Goal: Information Seeking & Learning: Learn about a topic

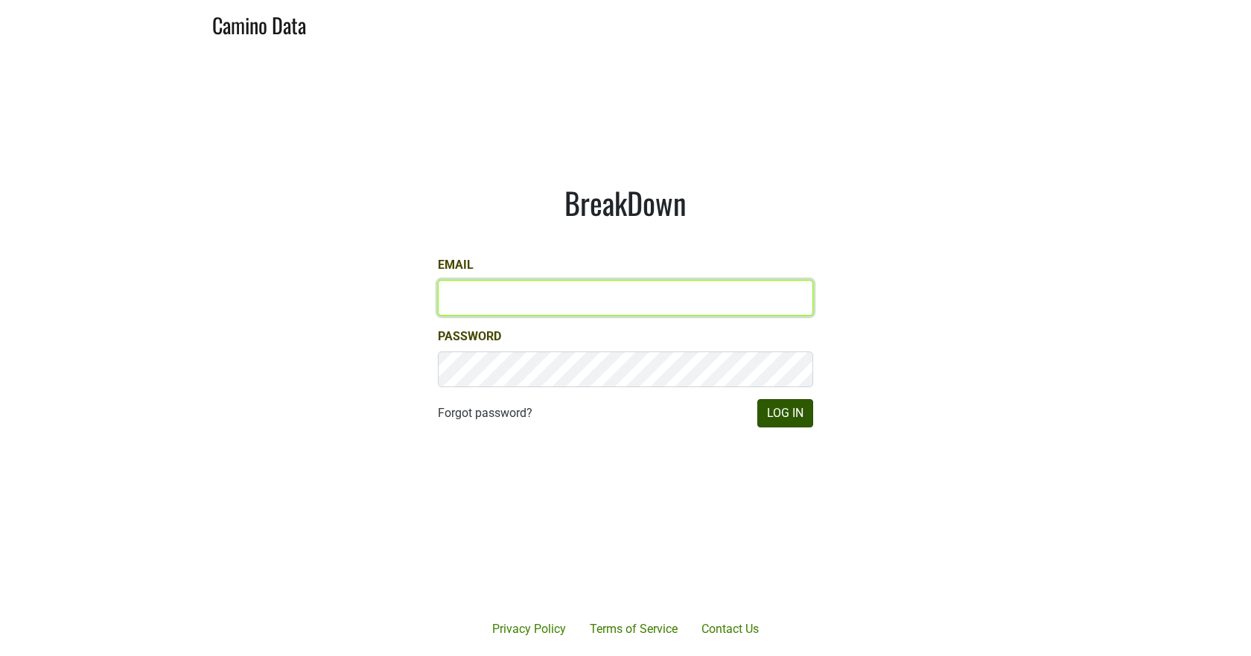
type input "misha@buehlervineyards.com"
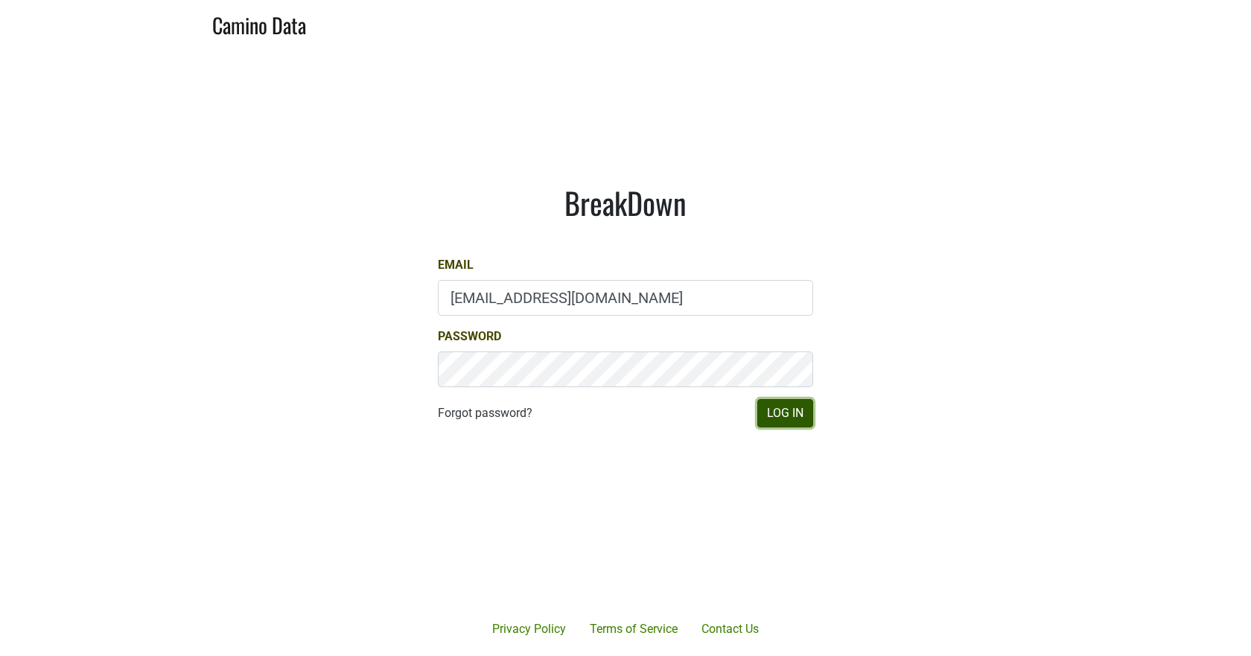
click at [801, 415] on button "Log In" at bounding box center [785, 413] width 56 height 28
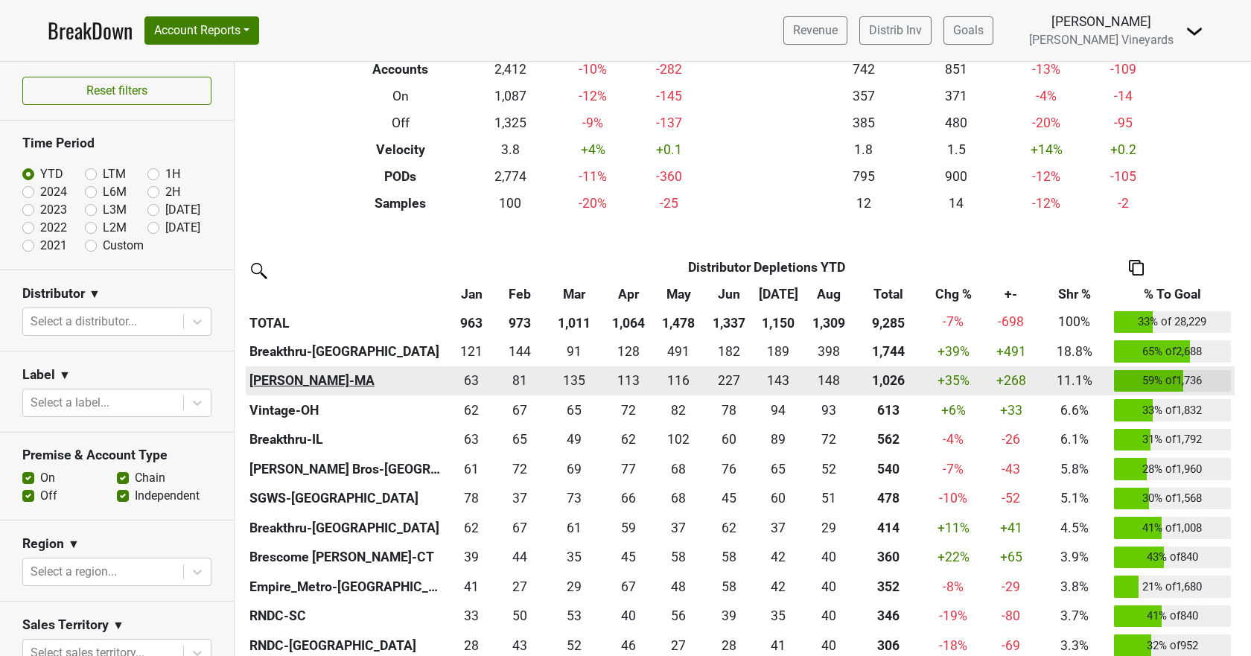
scroll to position [223, 0]
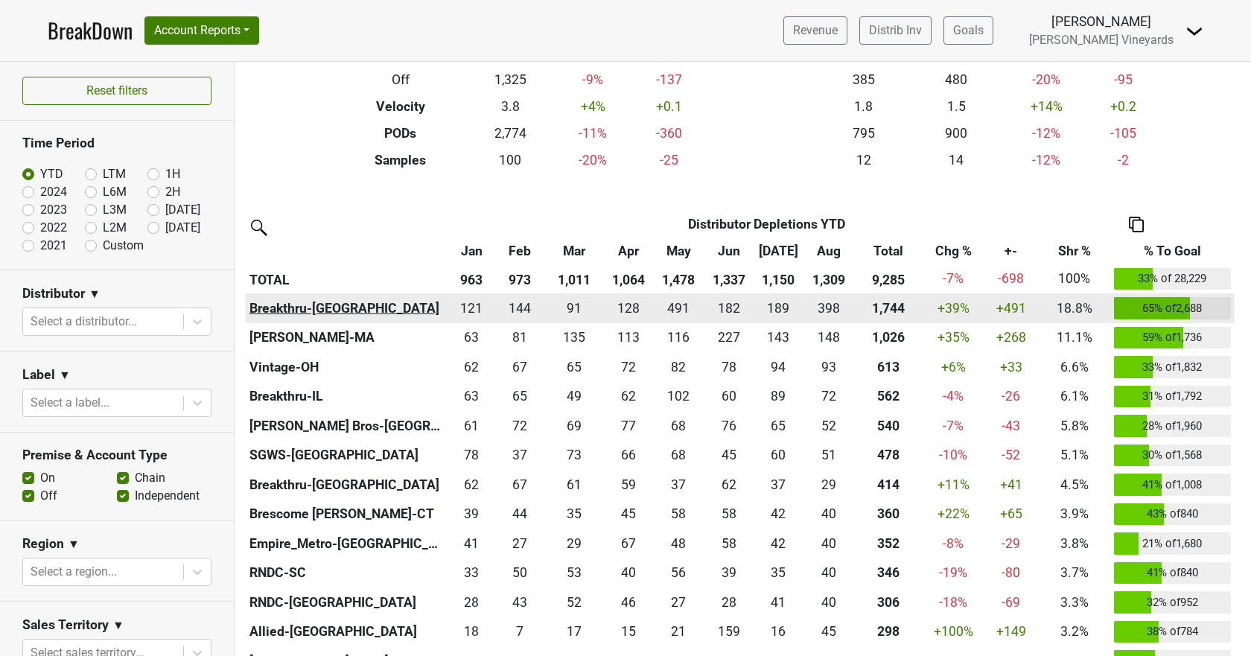
click at [301, 303] on th "Breakthru-[GEOGRAPHIC_DATA]" at bounding box center [347, 308] width 202 height 30
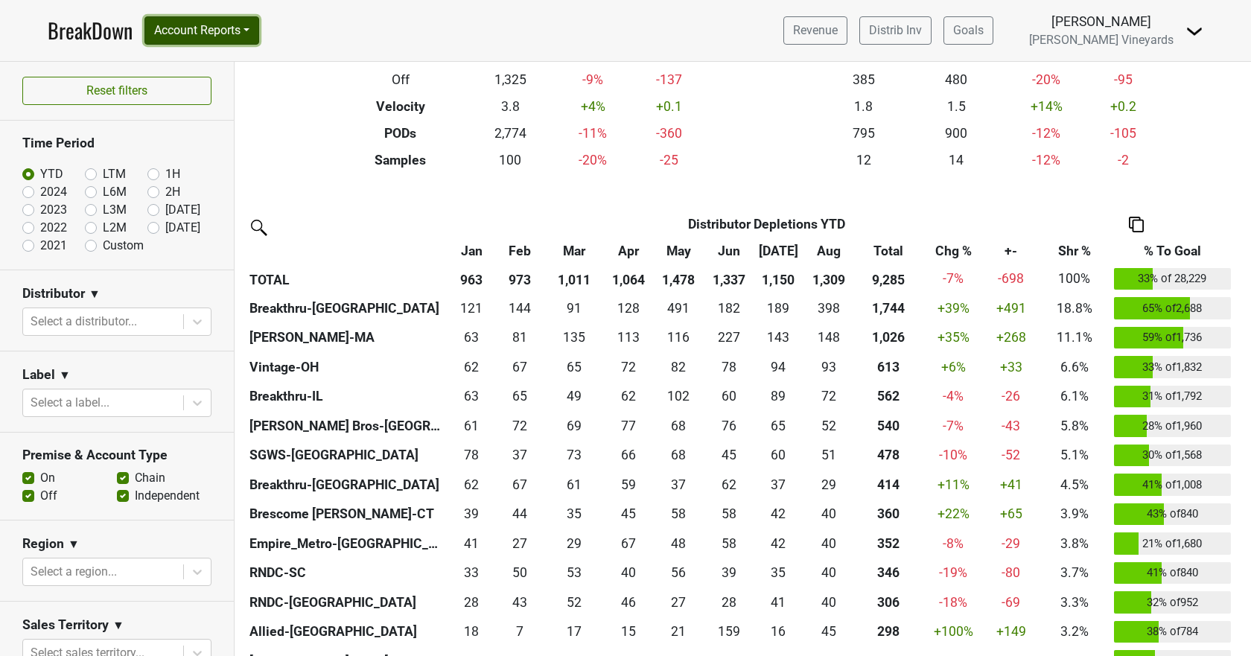
click at [202, 31] on button "Account Reports" at bounding box center [201, 30] width 115 height 28
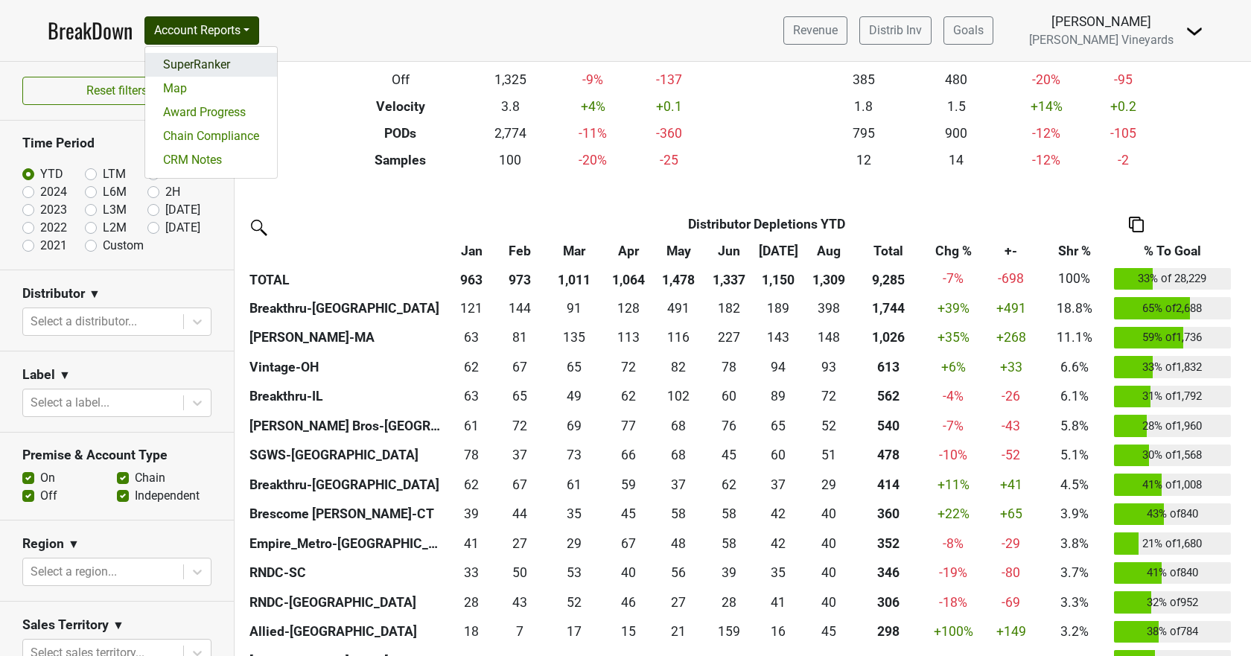
click at [198, 63] on link "SuperRanker" at bounding box center [211, 65] width 132 height 24
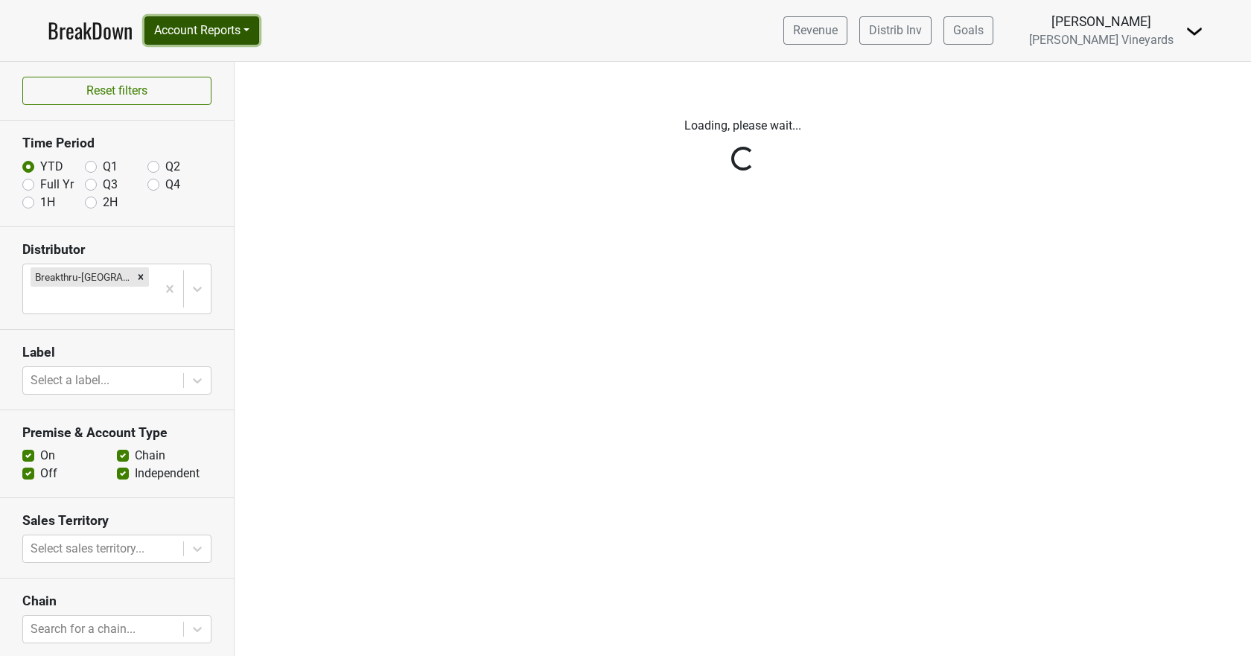
click at [208, 31] on button "Account Reports" at bounding box center [201, 30] width 115 height 28
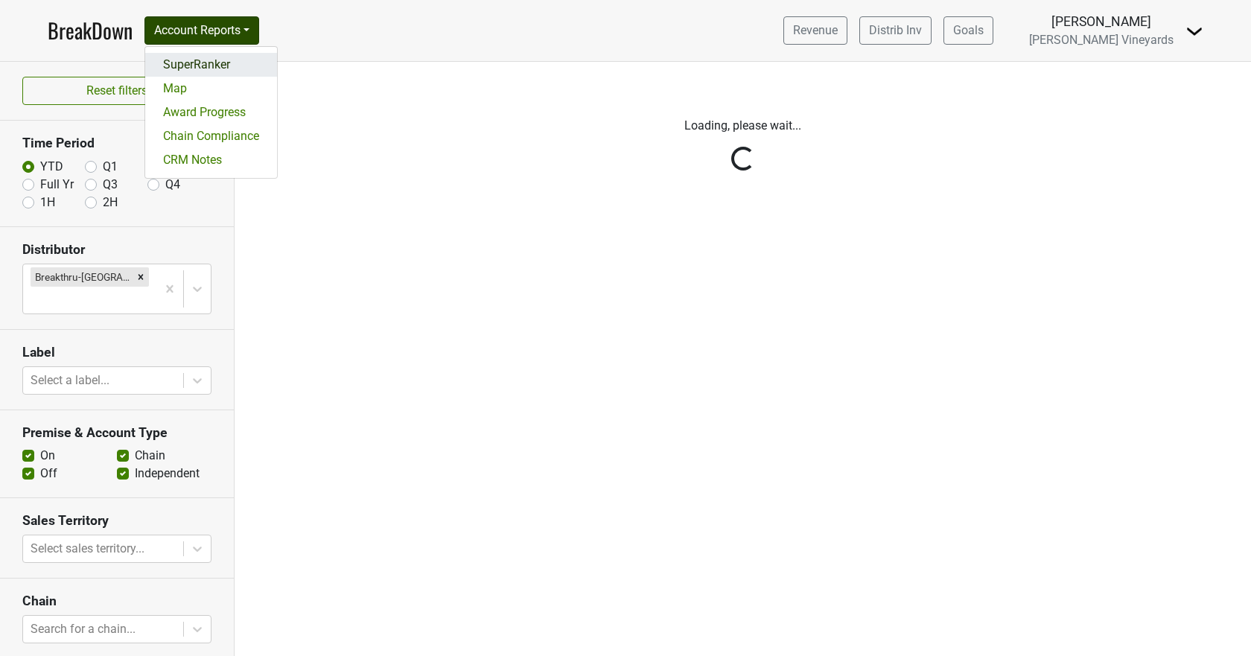
click at [203, 66] on link "SuperRanker" at bounding box center [211, 65] width 132 height 24
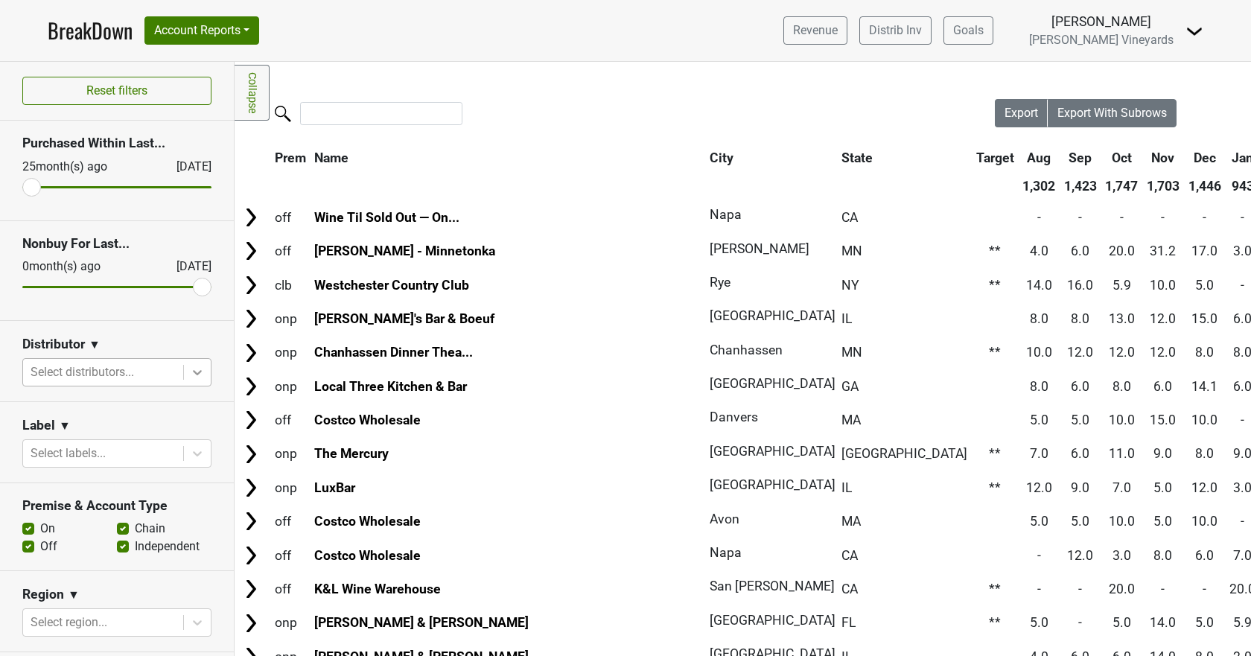
click at [190, 371] on icon at bounding box center [197, 372] width 15 height 15
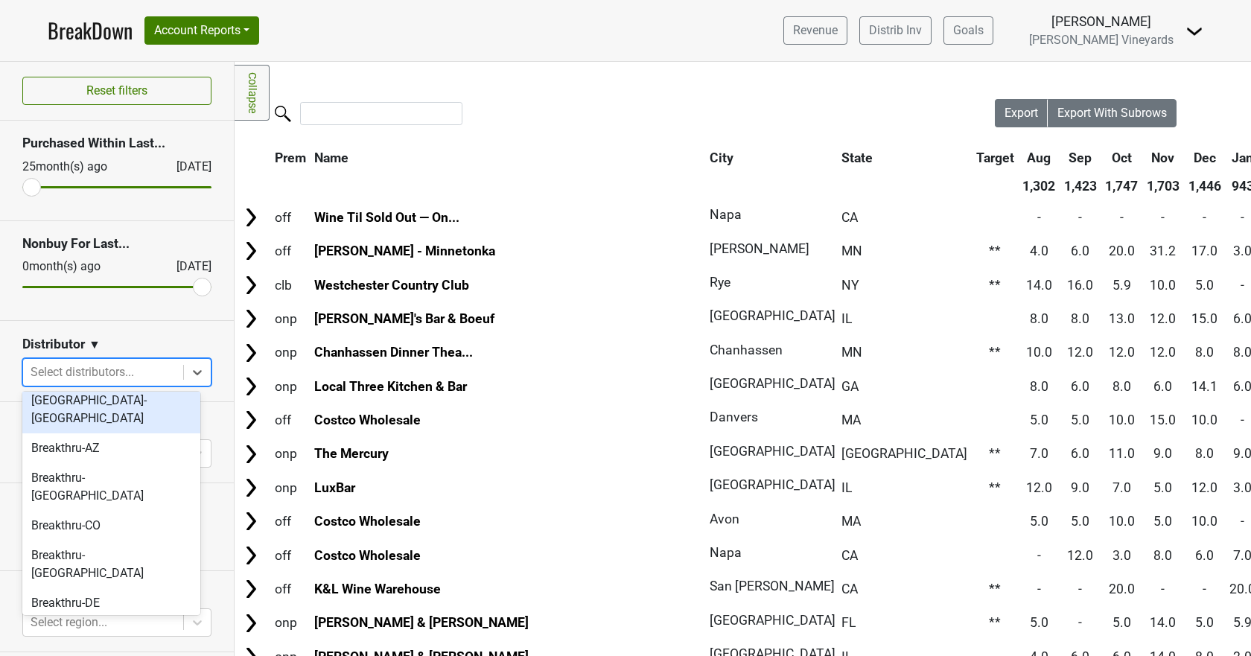
scroll to position [74, 0]
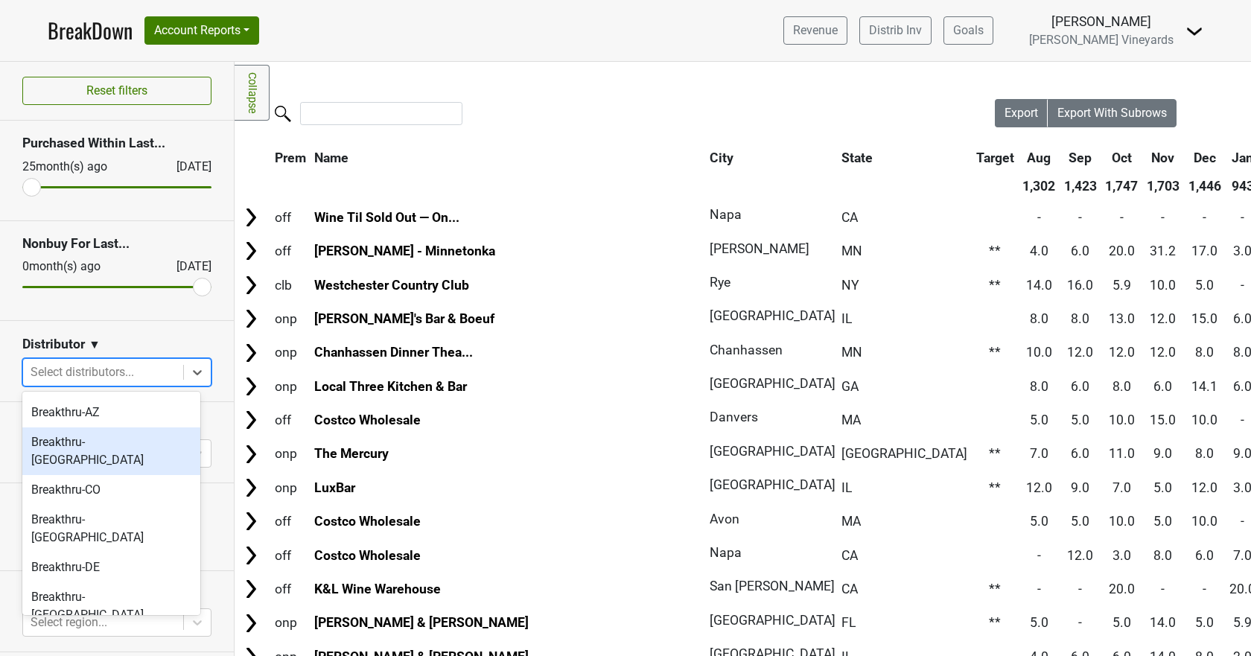
click at [92, 427] on div "Breakthru-[GEOGRAPHIC_DATA]" at bounding box center [111, 451] width 178 height 48
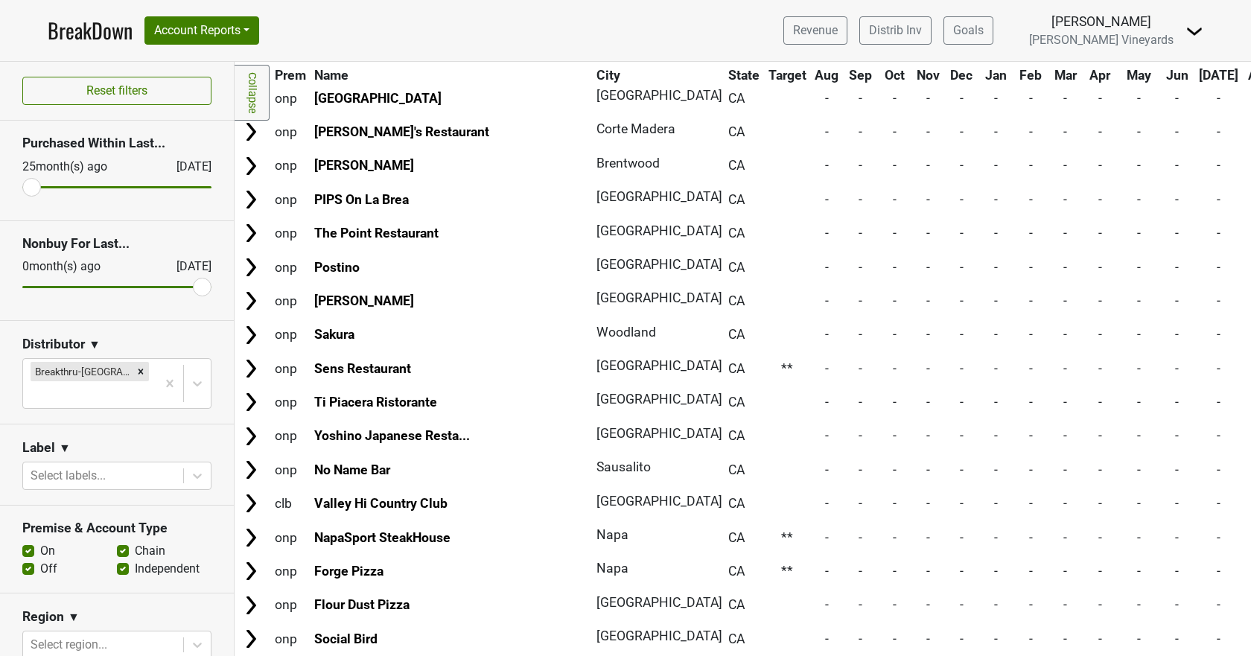
scroll to position [8049, 0]
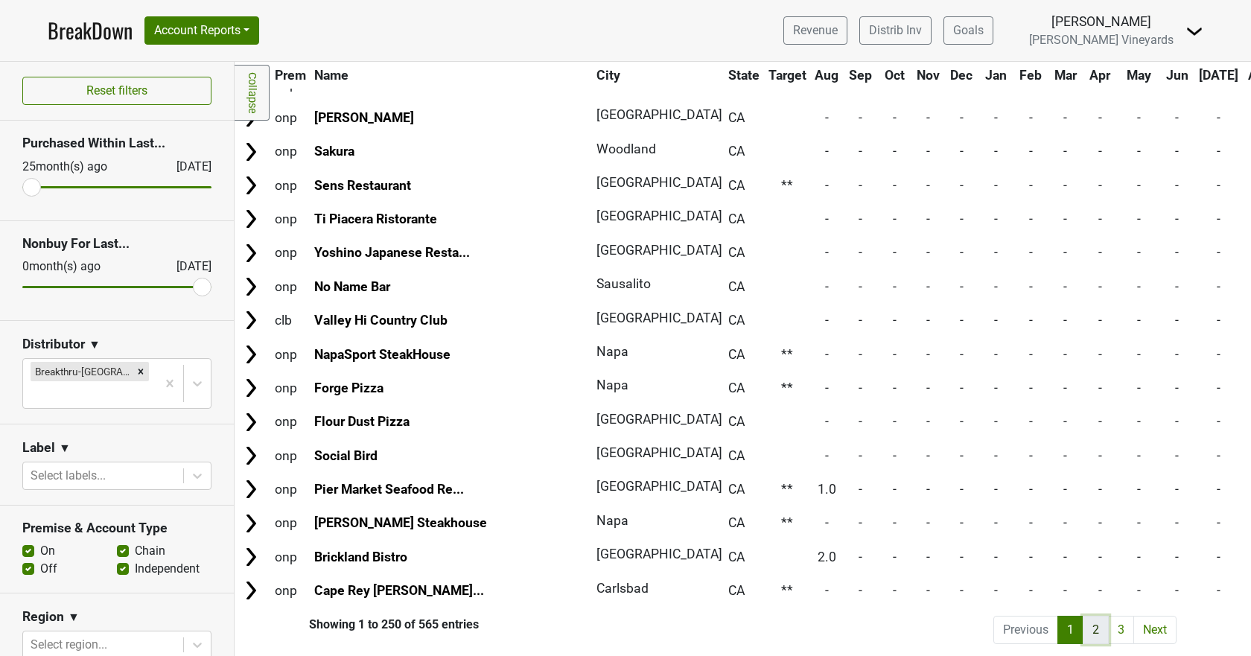
click at [1082, 624] on link "2" at bounding box center [1095, 630] width 26 height 28
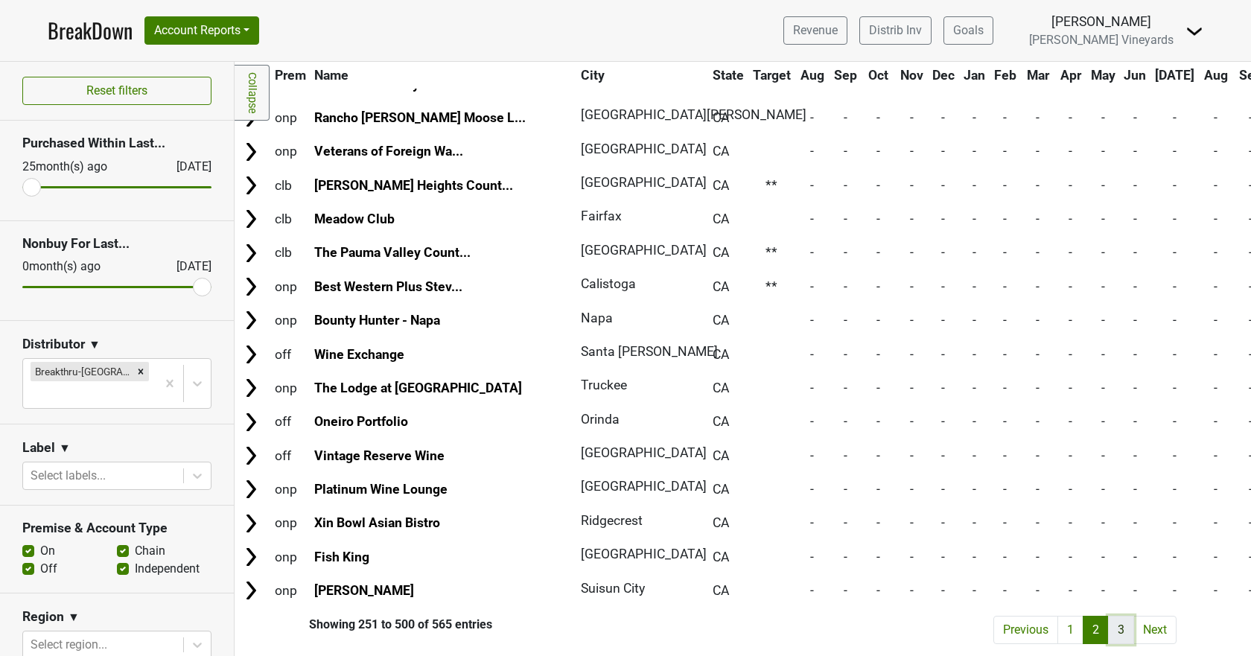
click at [1108, 629] on link "3" at bounding box center [1121, 630] width 26 height 28
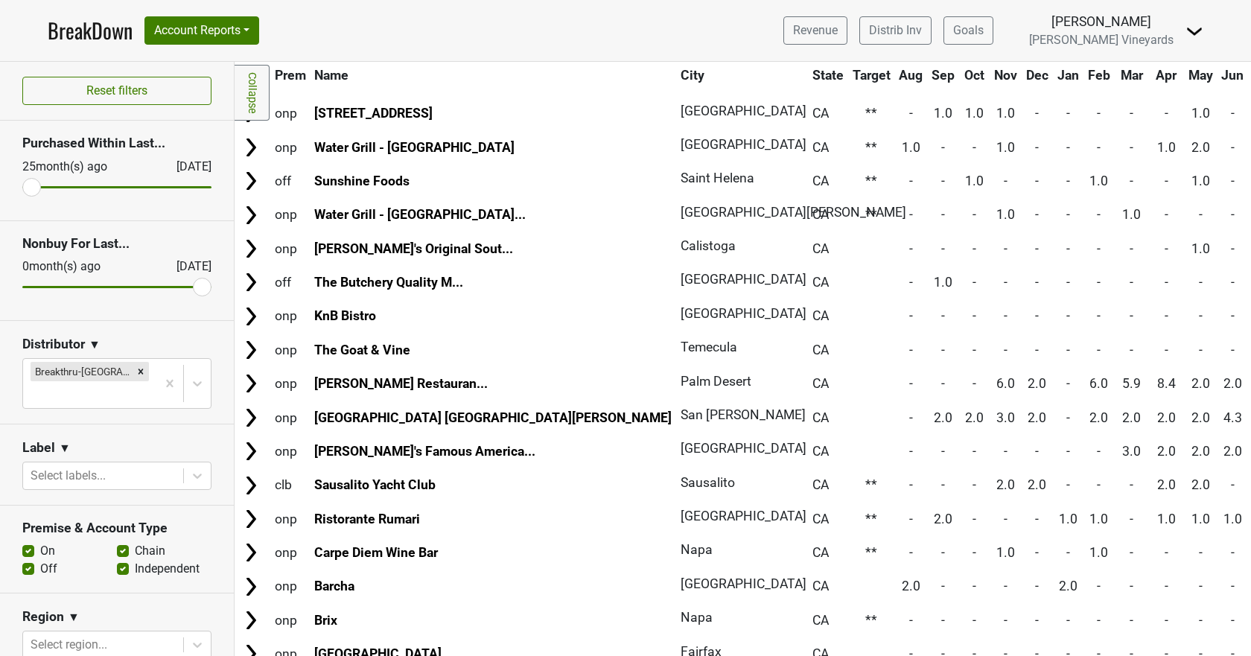
scroll to position [1799, 0]
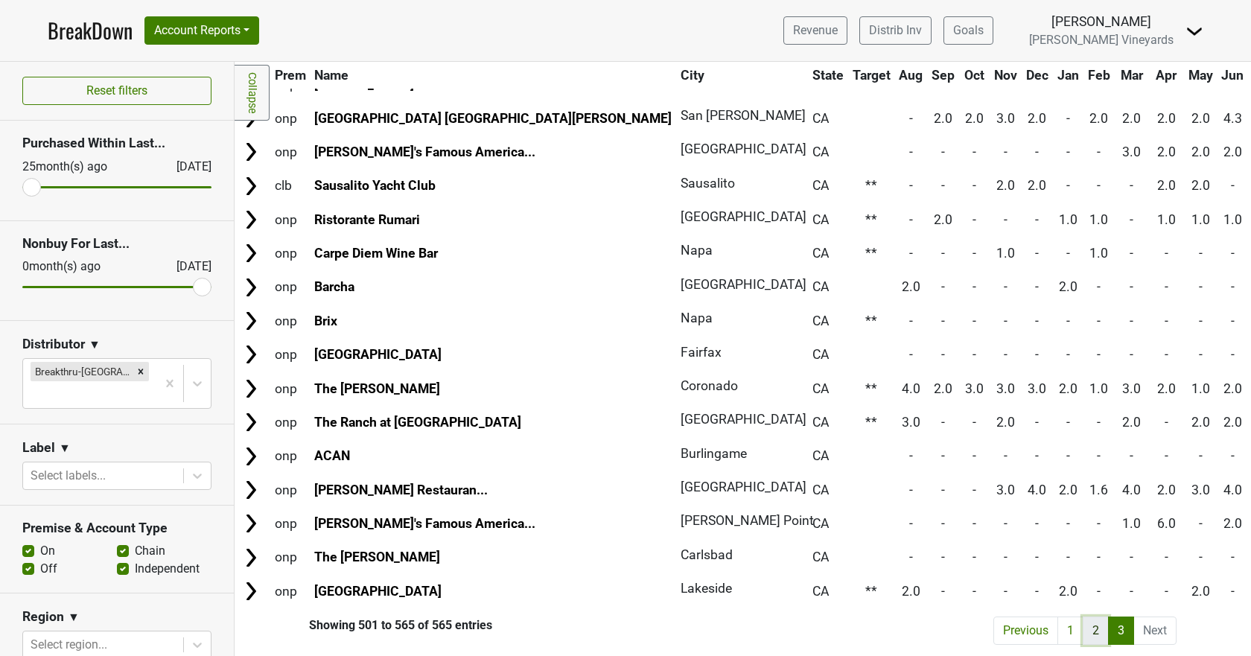
click at [1085, 616] on link "2" at bounding box center [1095, 630] width 26 height 28
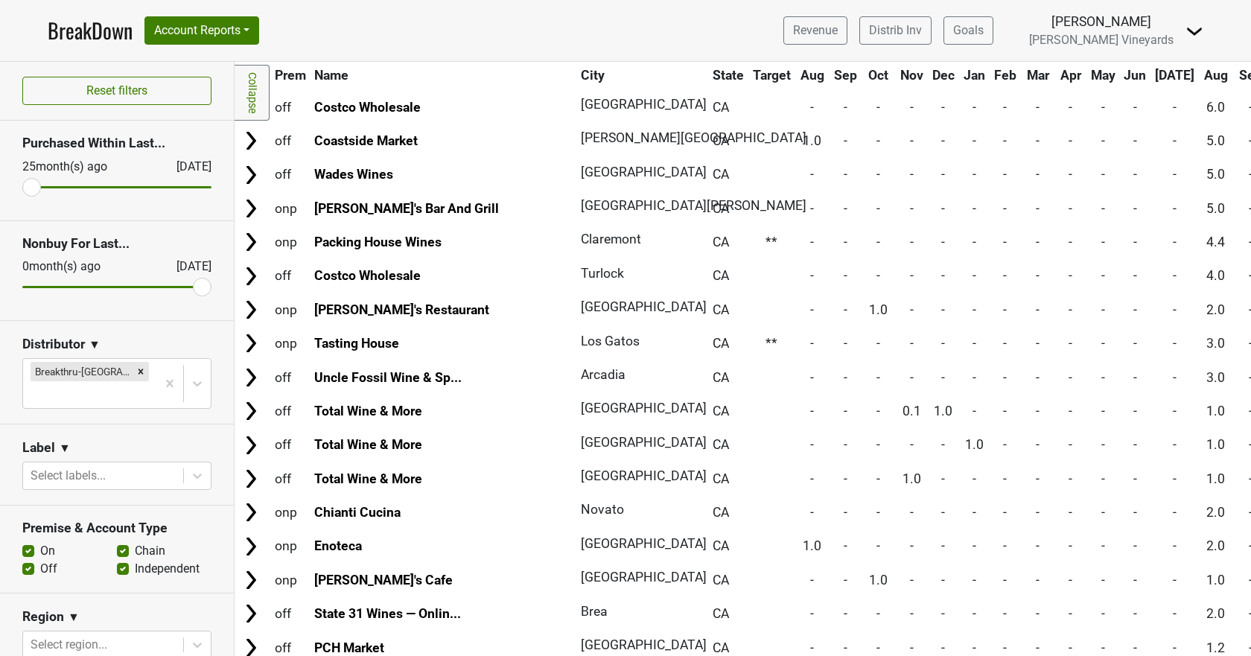
scroll to position [8049, 0]
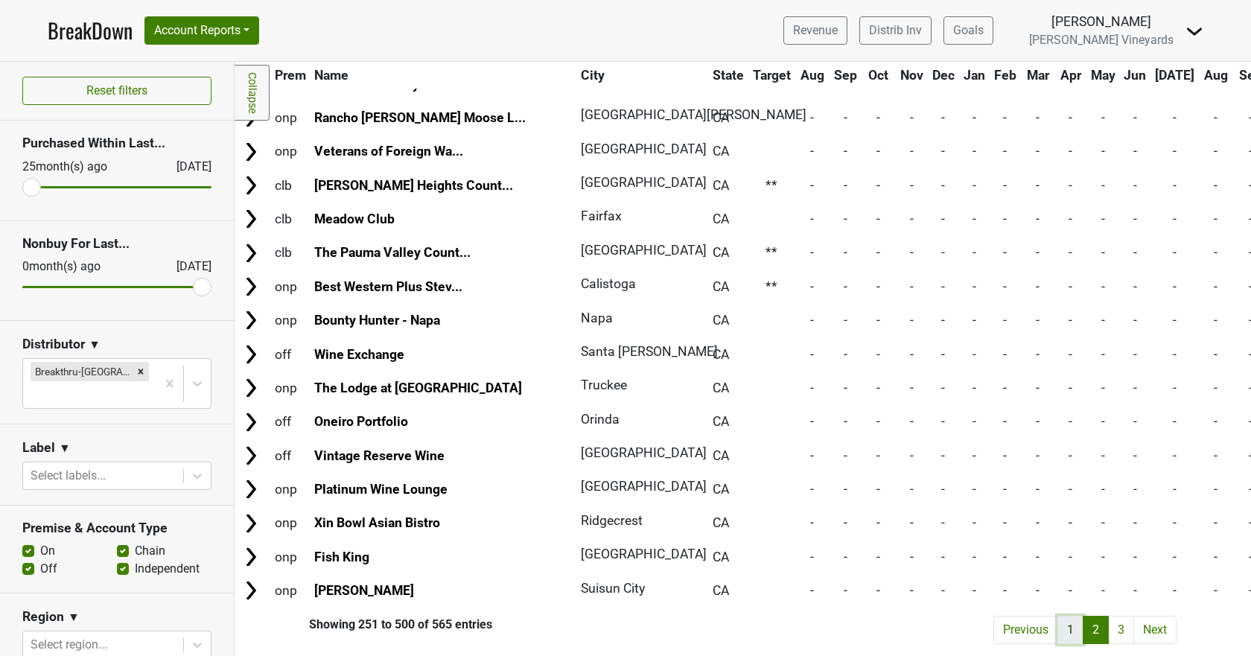
click at [1063, 623] on link "1" at bounding box center [1070, 630] width 26 height 28
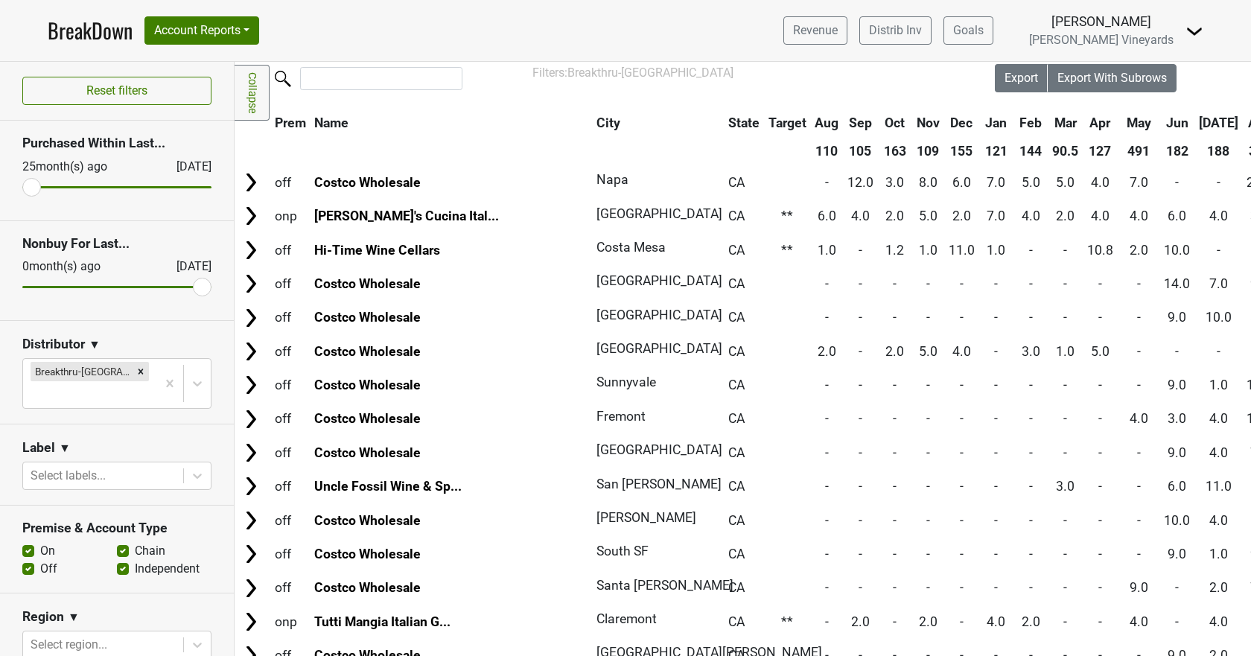
scroll to position [0, 0]
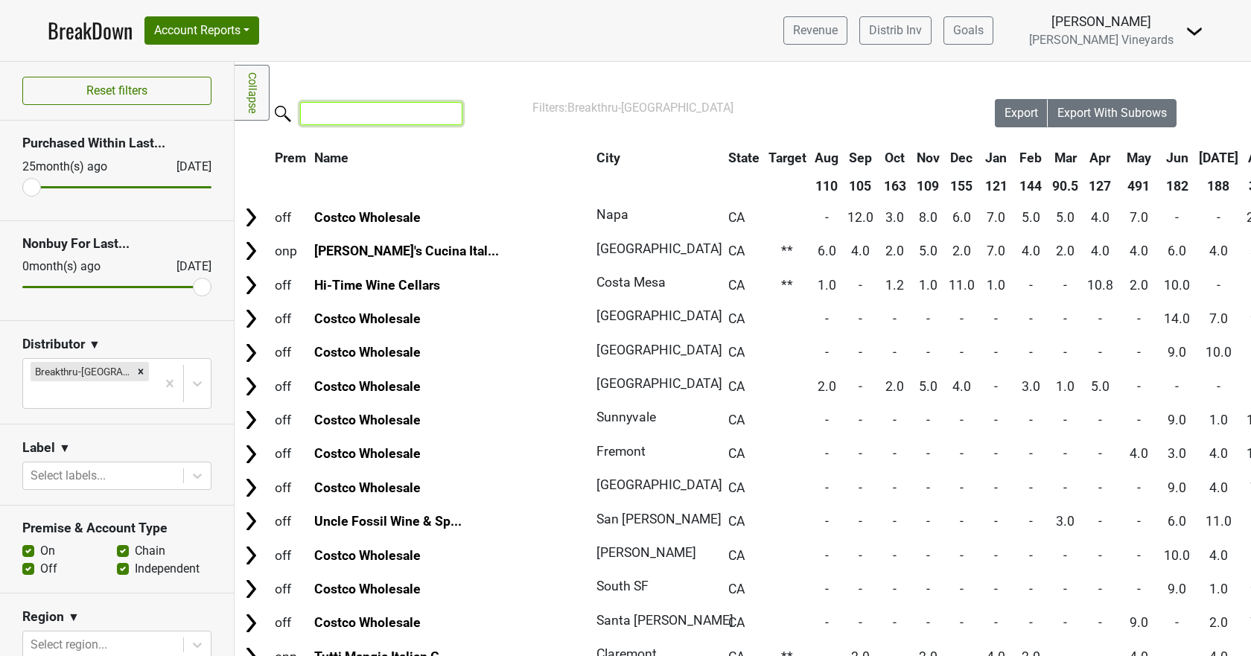
click at [337, 115] on input "search" at bounding box center [381, 113] width 162 height 23
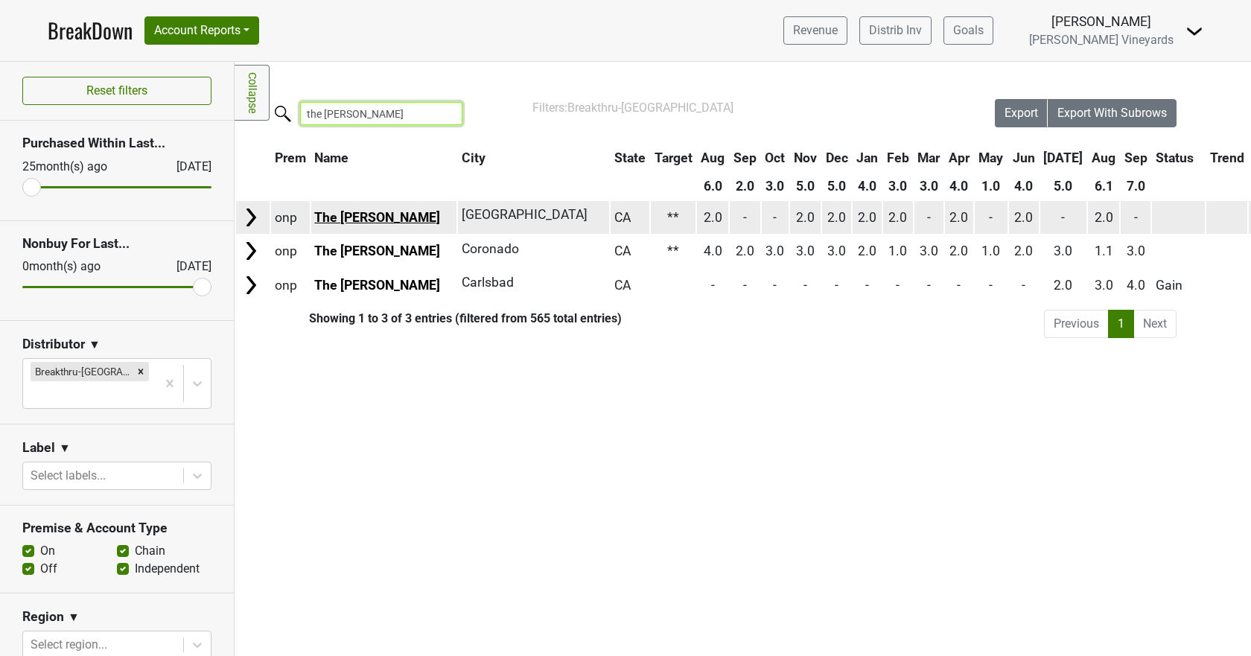
type input "the henry"
click at [333, 214] on link "The [PERSON_NAME]" at bounding box center [377, 217] width 126 height 15
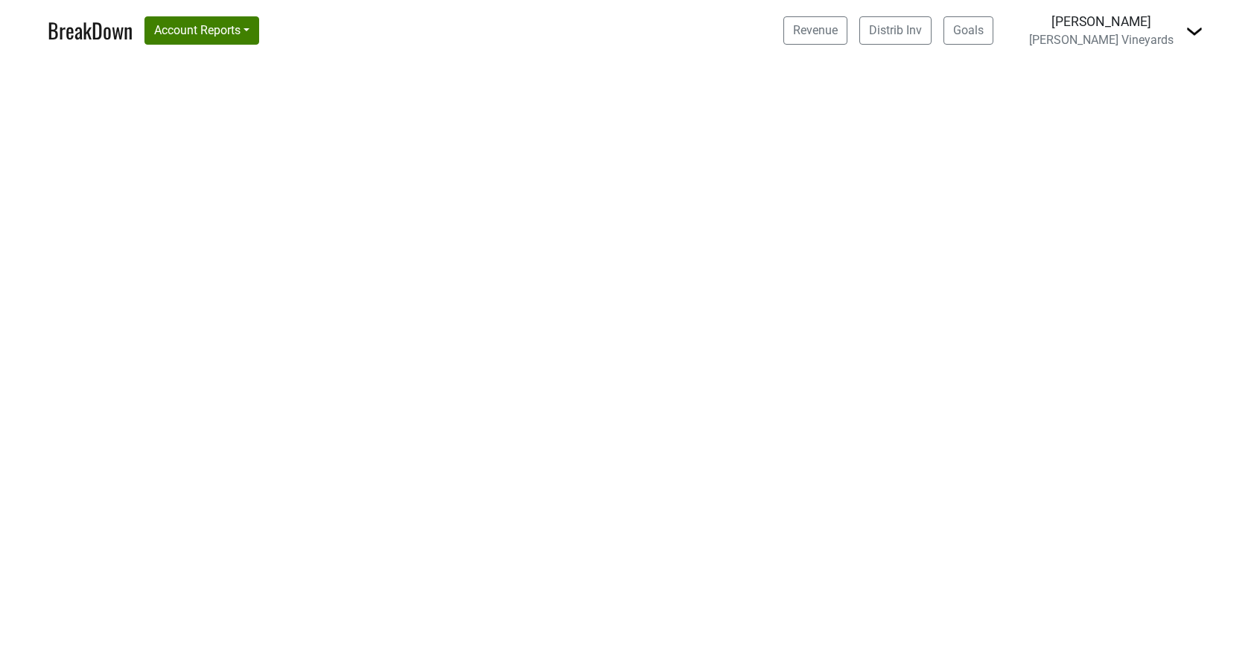
select select "CA"
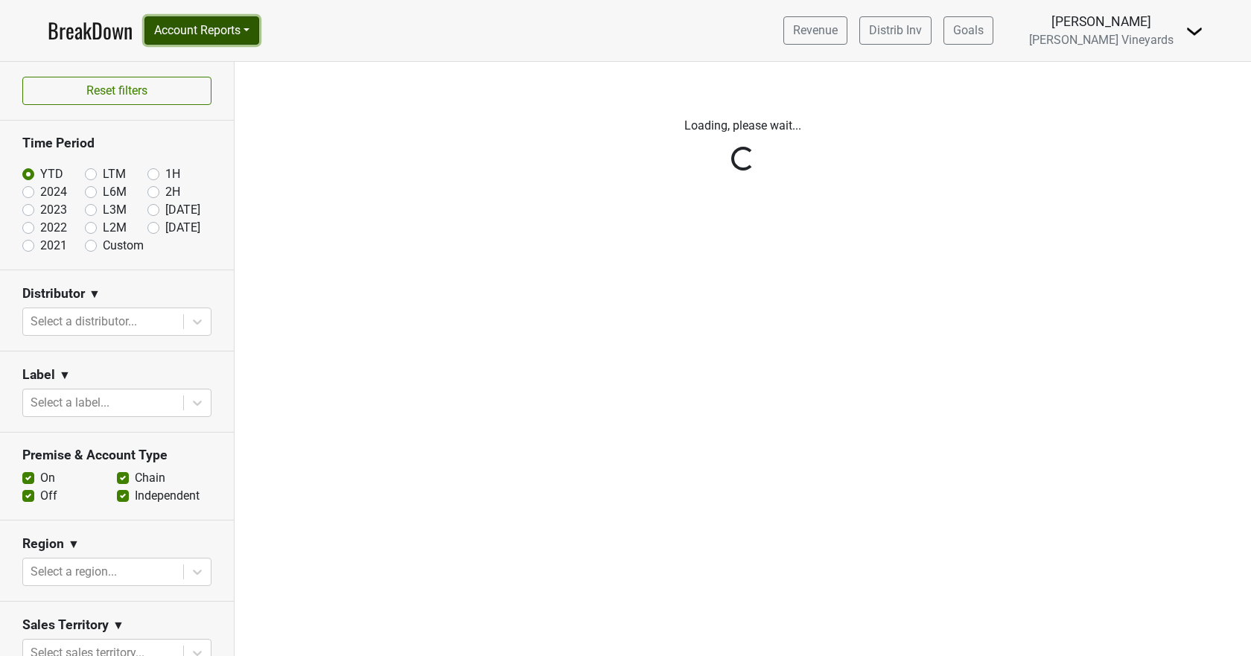
click at [235, 33] on button "Account Reports" at bounding box center [201, 30] width 115 height 28
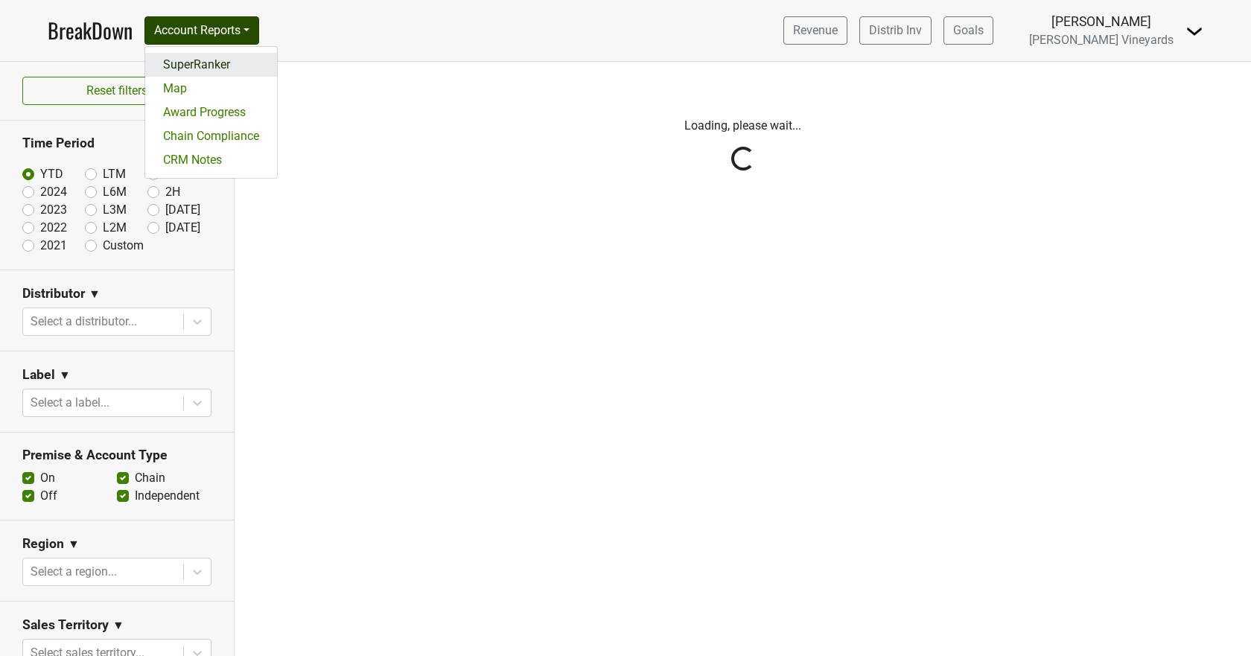
click at [229, 60] on link "SuperRanker" at bounding box center [211, 65] width 132 height 24
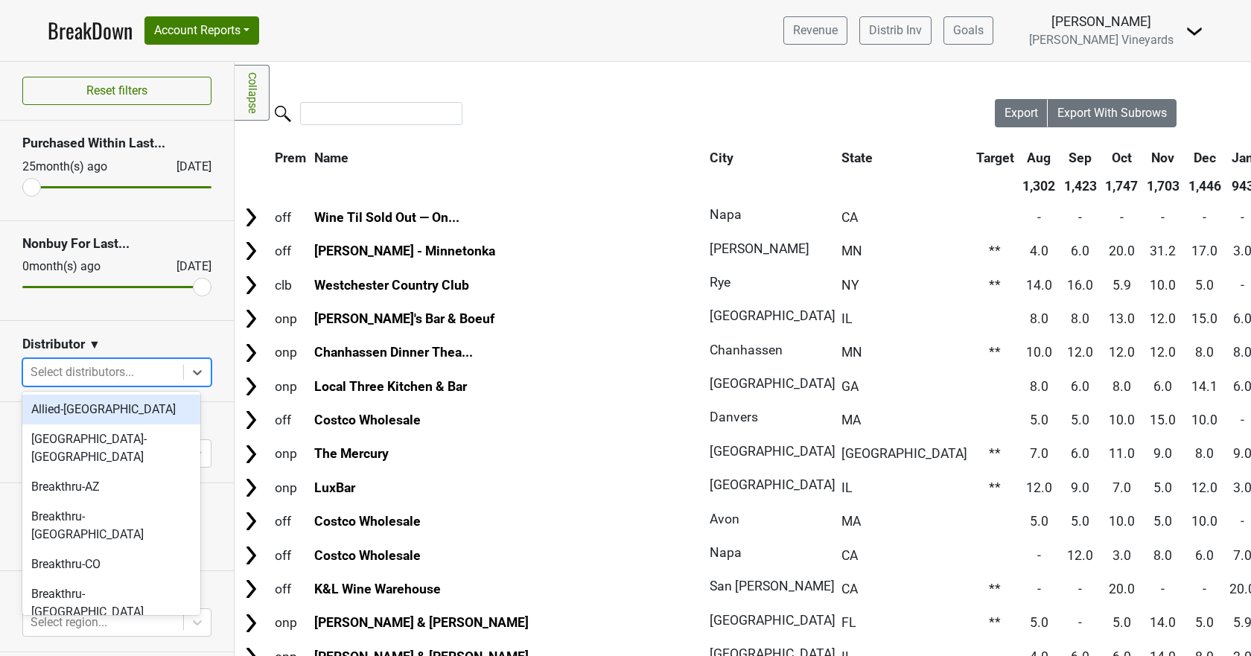
click at [67, 373] on div at bounding box center [103, 372] width 145 height 21
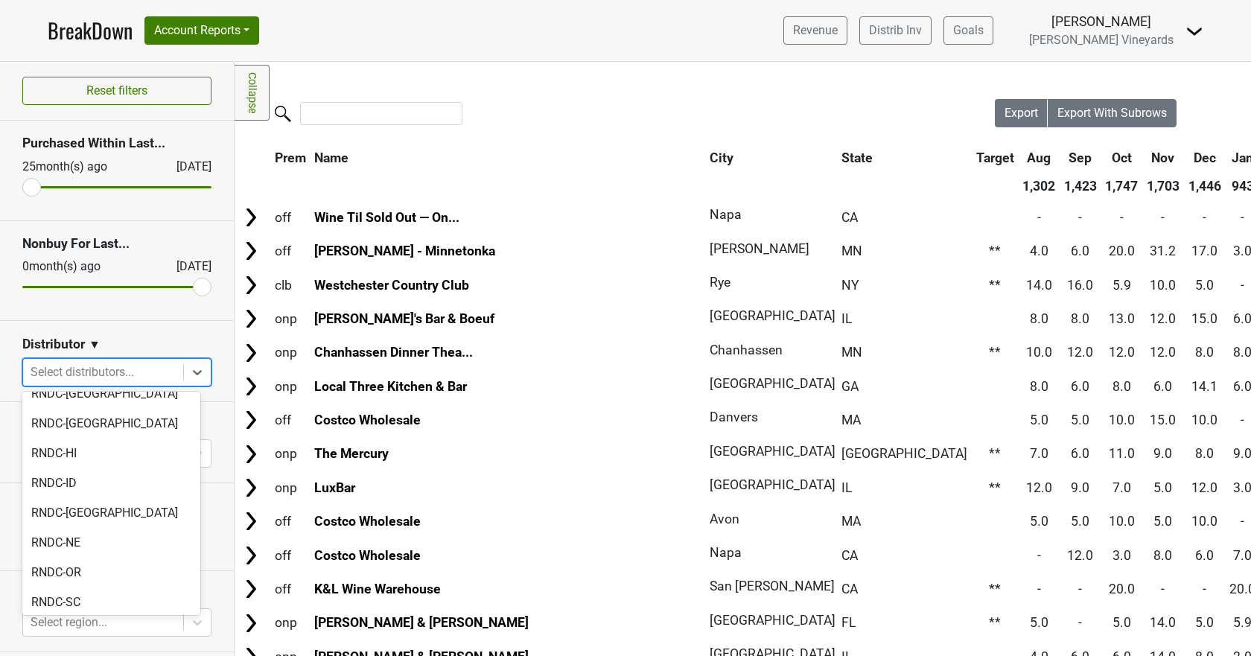
scroll to position [1113, 0]
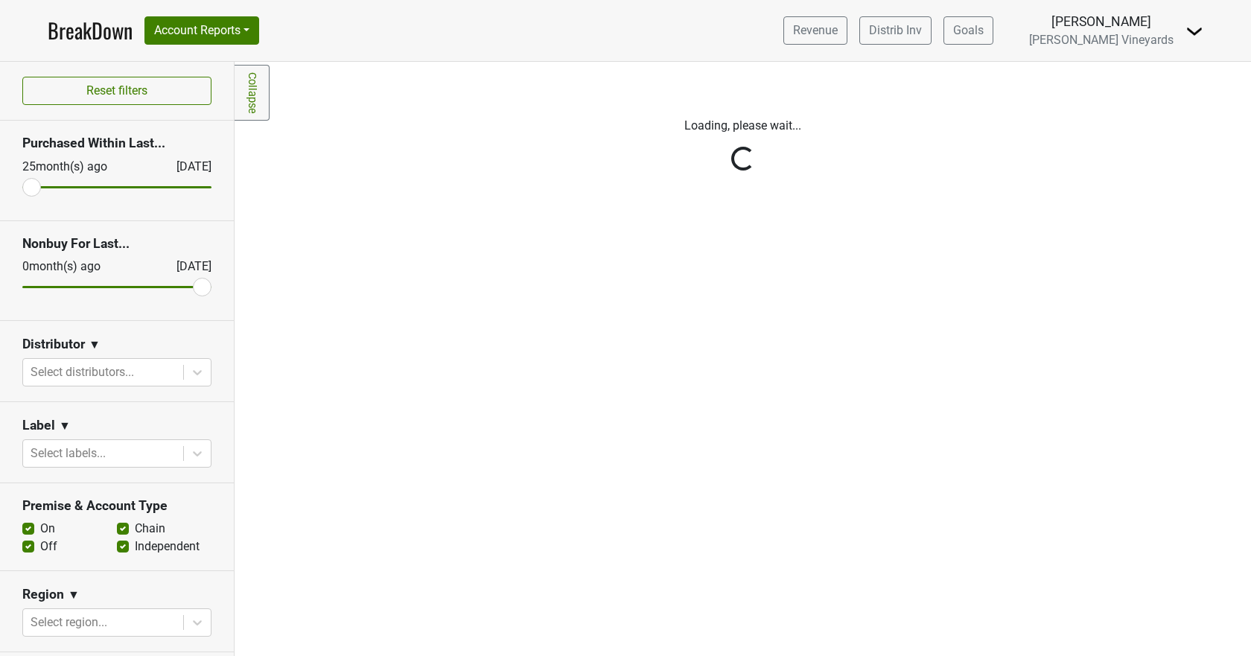
click at [132, 368] on div "Reset filters Purchased Within Last... [DATE] [DATE] Nonbuy For Last... [DATE] …" at bounding box center [117, 359] width 234 height 594
click at [187, 374] on div "Reset filters Purchased Within Last... [DATE] [DATE] Nonbuy For Last... [DATE] …" at bounding box center [117, 359] width 234 height 594
click at [121, 369] on div "Reset filters Purchased Within Last... [DATE] [DATE] Nonbuy For Last... [DATE] …" at bounding box center [117, 359] width 234 height 594
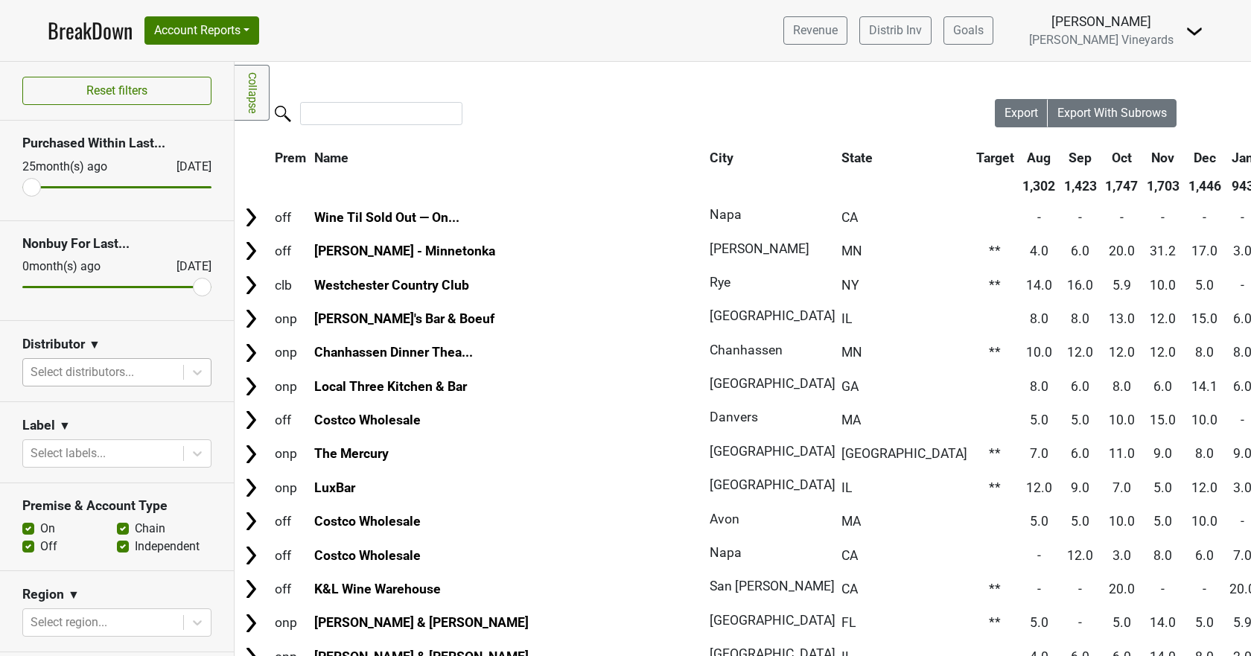
scroll to position [421, 0]
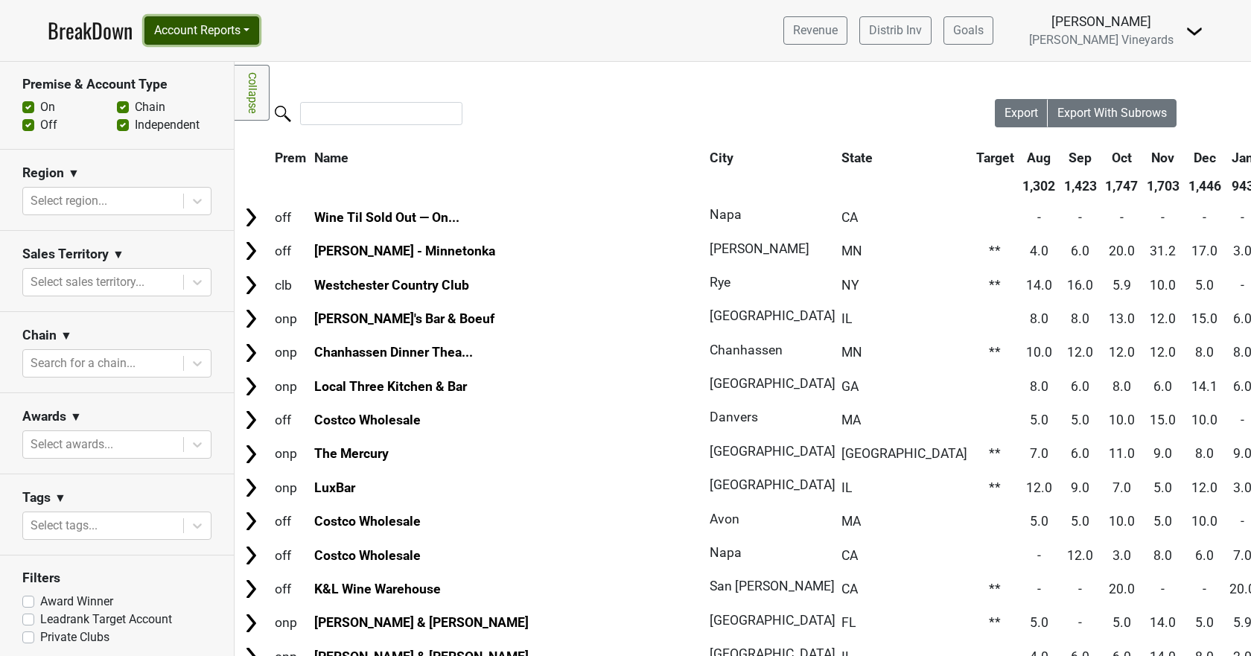
click at [207, 30] on button "Account Reports" at bounding box center [201, 30] width 115 height 28
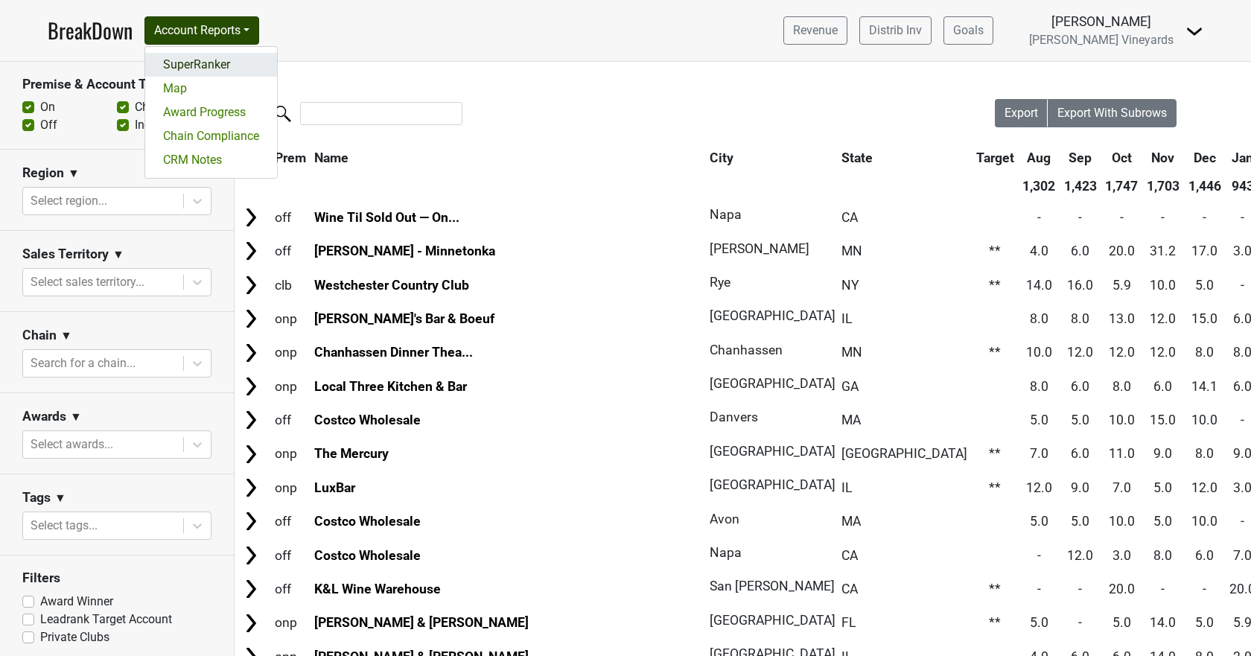
click at [204, 71] on link "SuperRanker" at bounding box center [211, 65] width 132 height 24
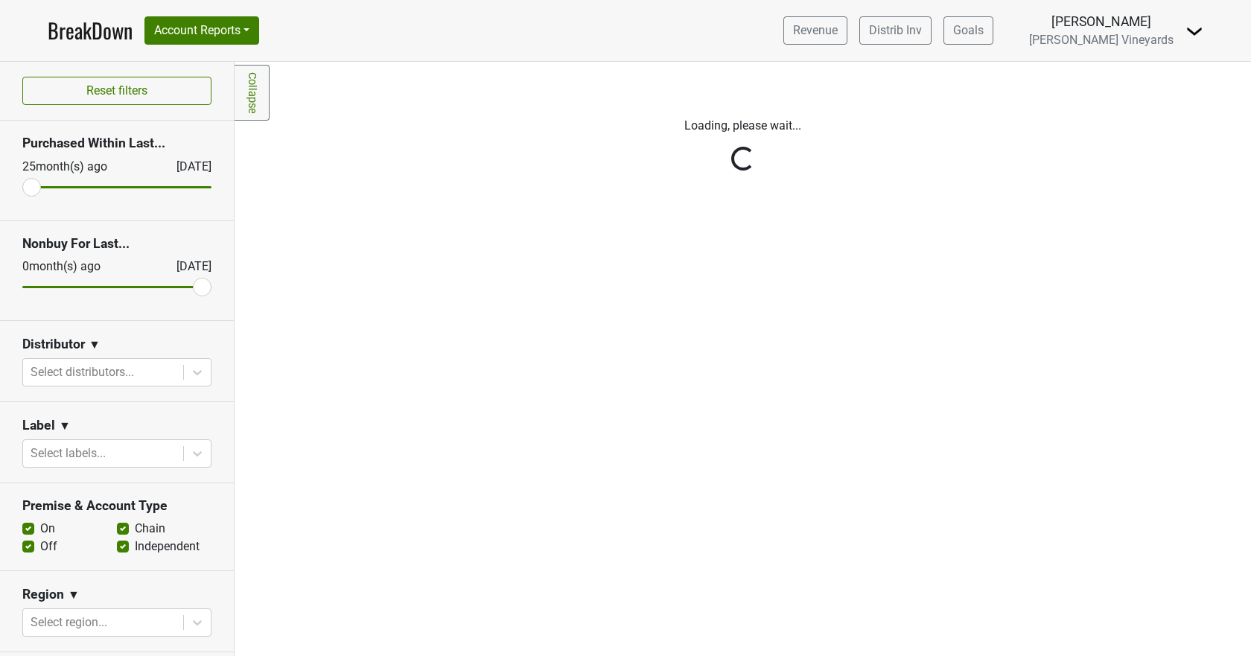
click at [195, 373] on div at bounding box center [197, 372] width 27 height 27
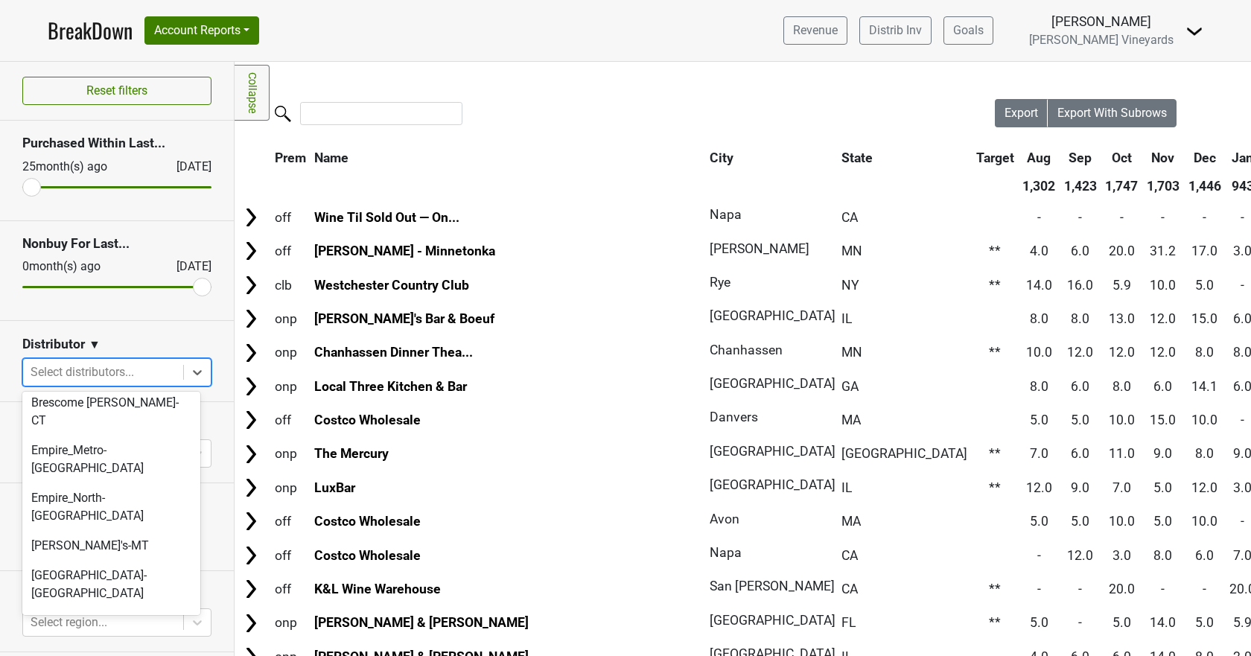
scroll to position [447, 0]
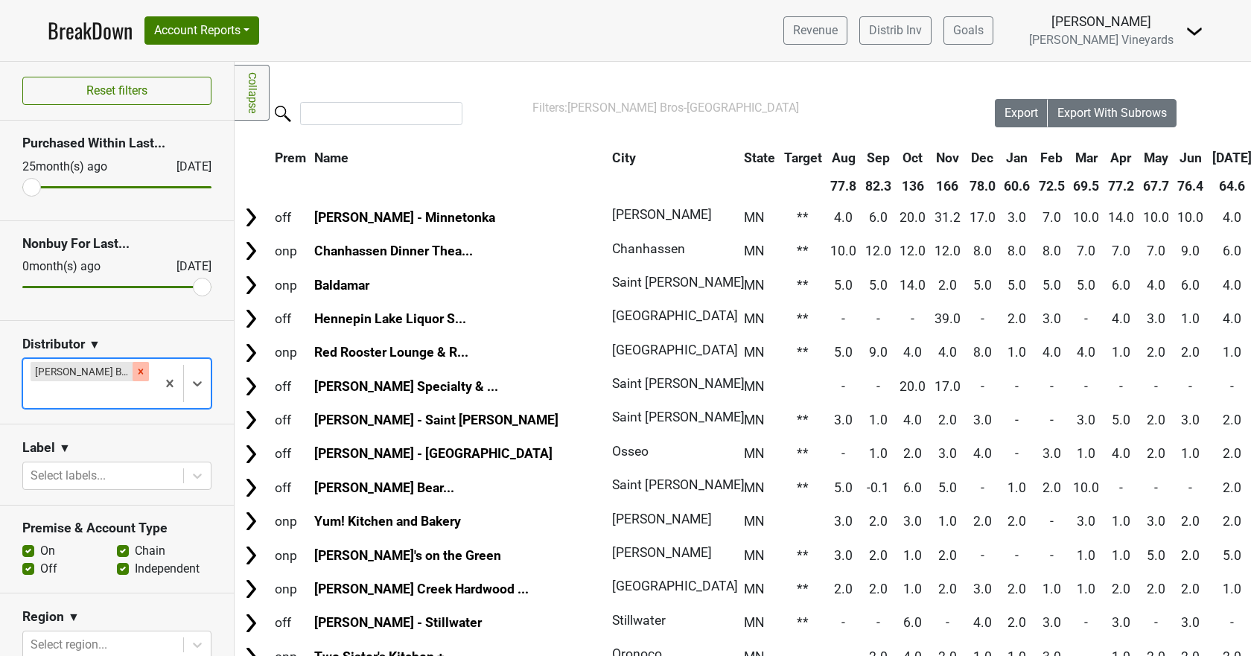
click at [135, 367] on icon "Remove Johnson Bros-MN" at bounding box center [140, 371] width 10 height 10
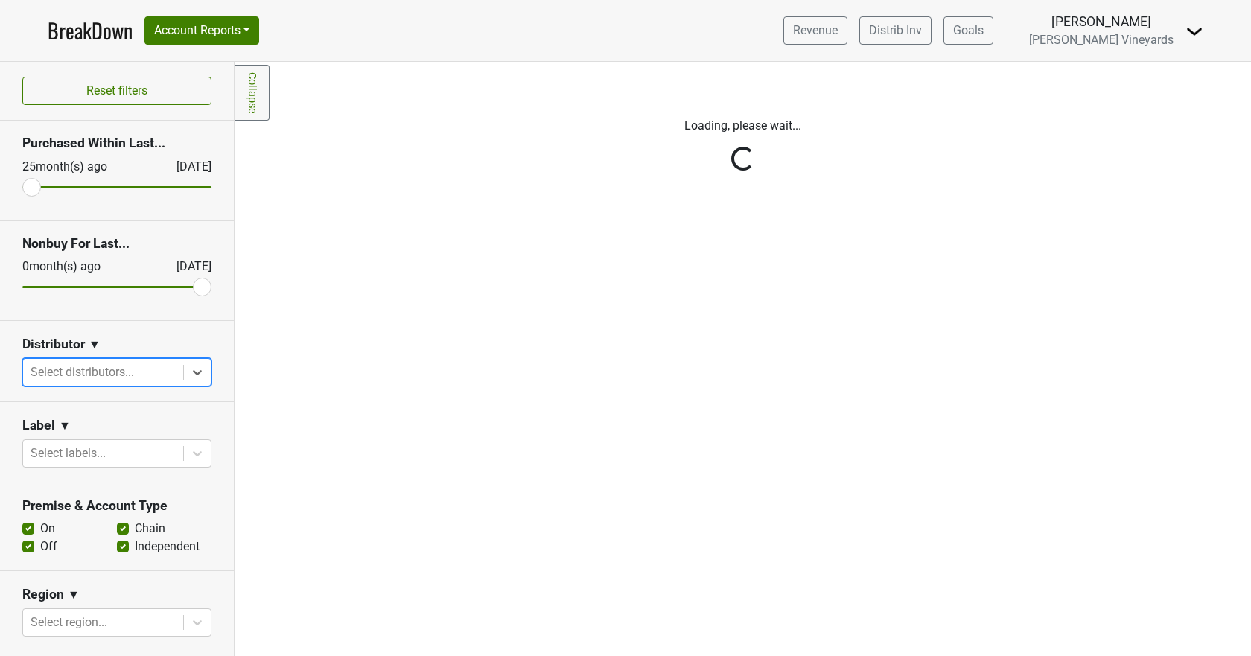
click at [187, 370] on div "Reset filters Purchased Within Last... [DATE] [DATE] Nonbuy For Last... [DATE] …" at bounding box center [117, 359] width 234 height 594
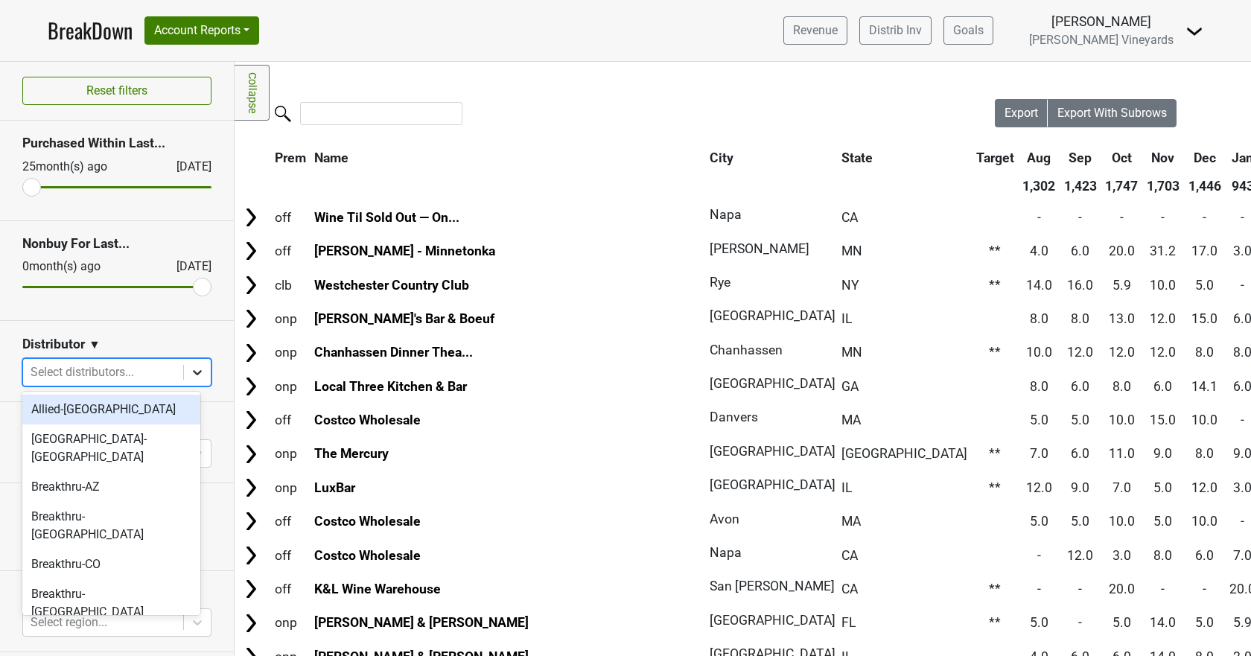
click at [193, 373] on icon at bounding box center [197, 372] width 9 height 5
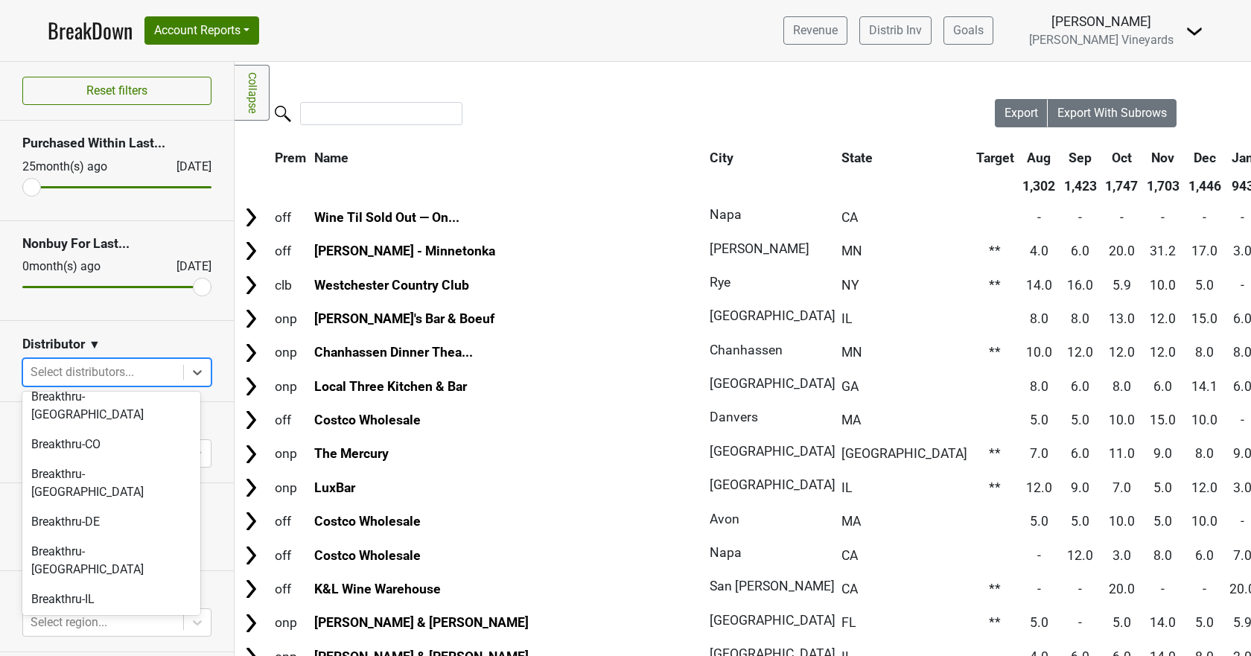
scroll to position [74, 0]
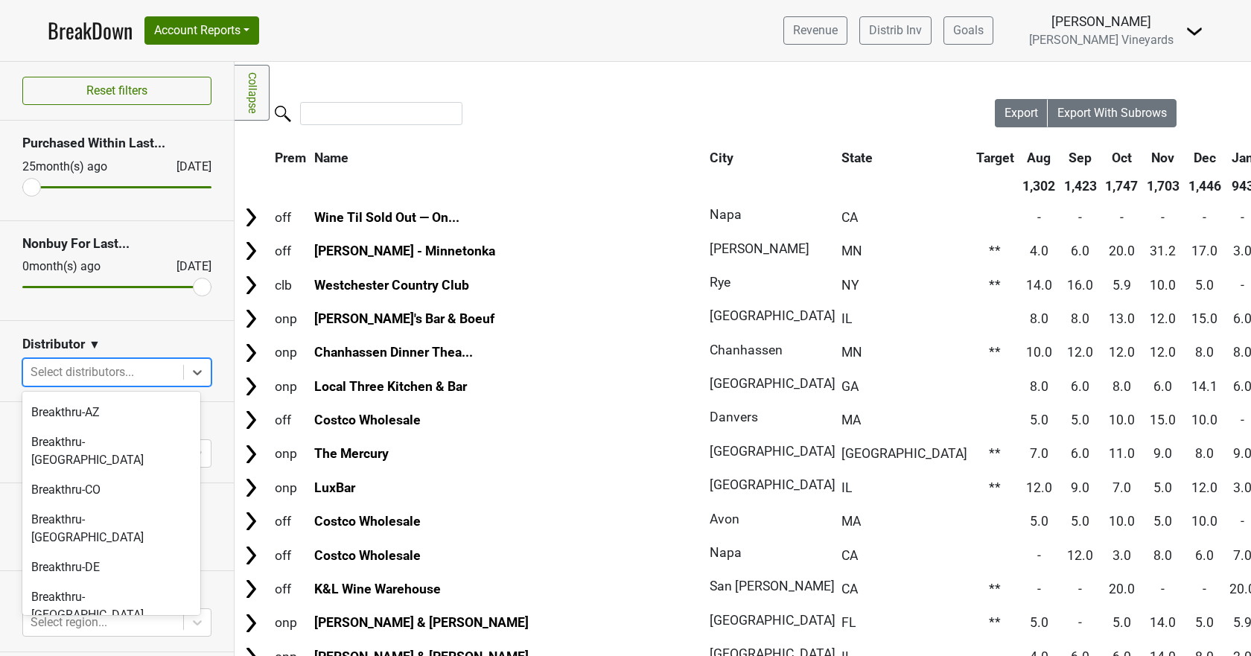
click at [83, 630] on div "Breakthru-IL" at bounding box center [111, 645] width 178 height 30
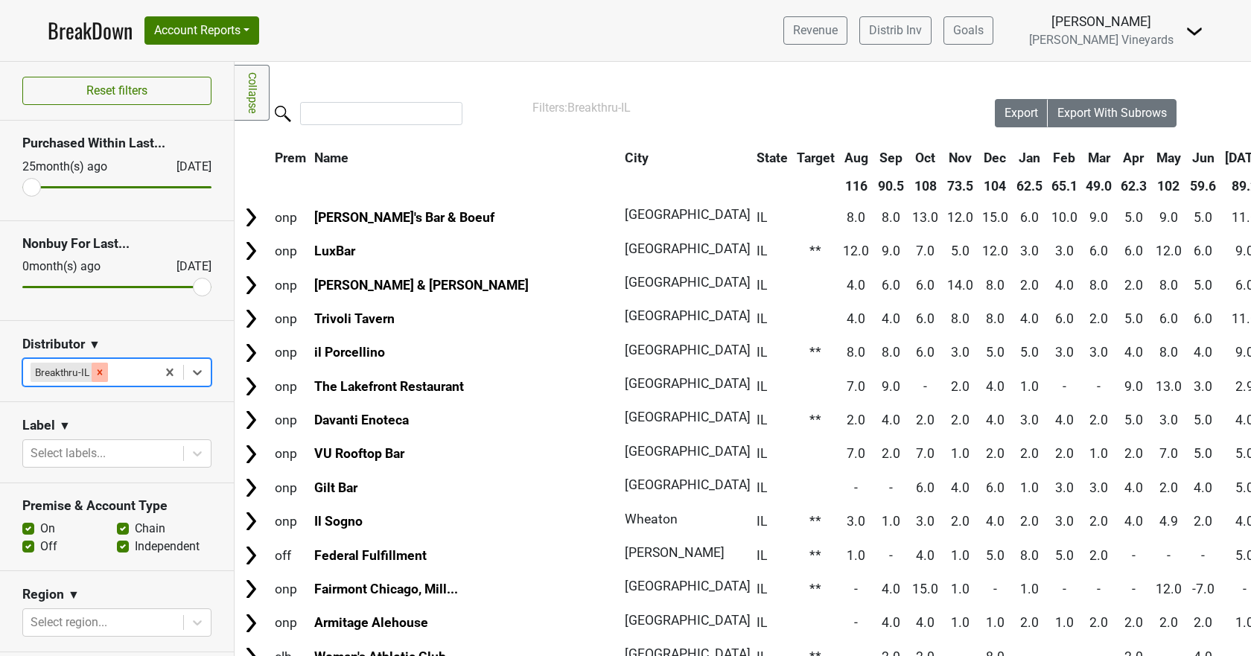
click at [98, 372] on icon "Remove Breakthru-IL" at bounding box center [100, 372] width 10 height 10
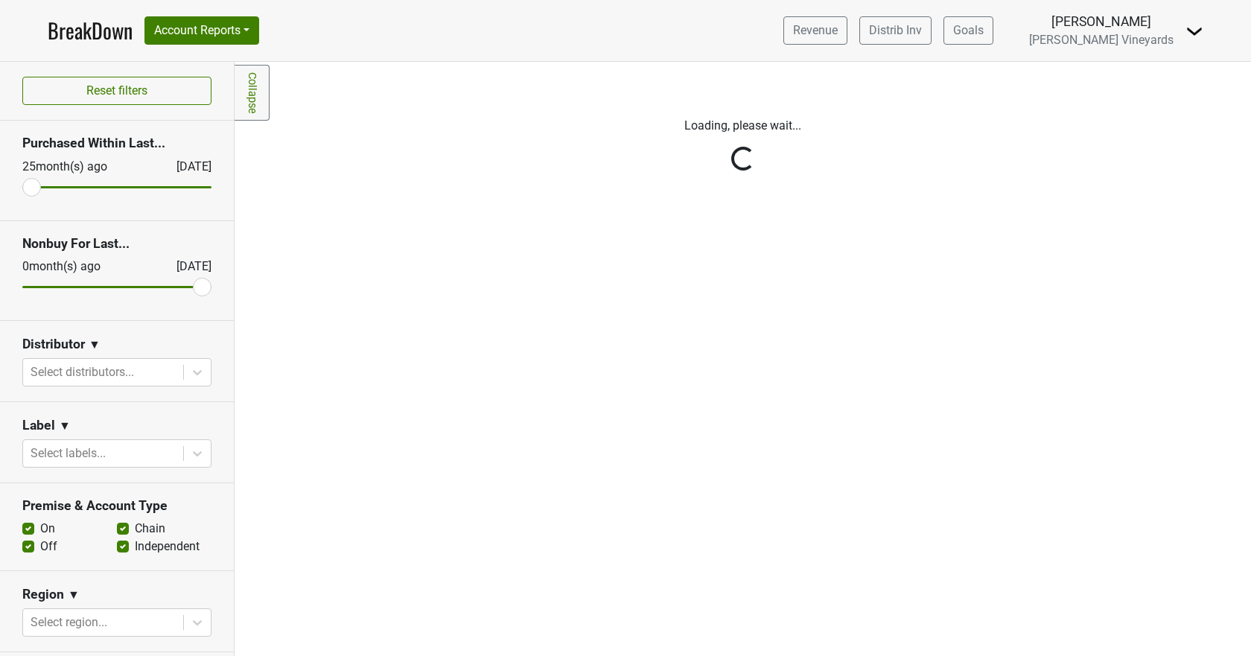
click at [194, 374] on div "Reset filters Purchased Within Last... [DATE] [DATE] Nonbuy For Last... [DATE] …" at bounding box center [117, 359] width 234 height 594
click at [185, 370] on div "Reset filters Purchased Within Last... [DATE] [DATE] Nonbuy For Last... [DATE] …" at bounding box center [117, 359] width 234 height 594
click at [109, 371] on div "Reset filters Purchased Within Last... [DATE] [DATE] Nonbuy For Last... [DATE] …" at bounding box center [117, 359] width 234 height 594
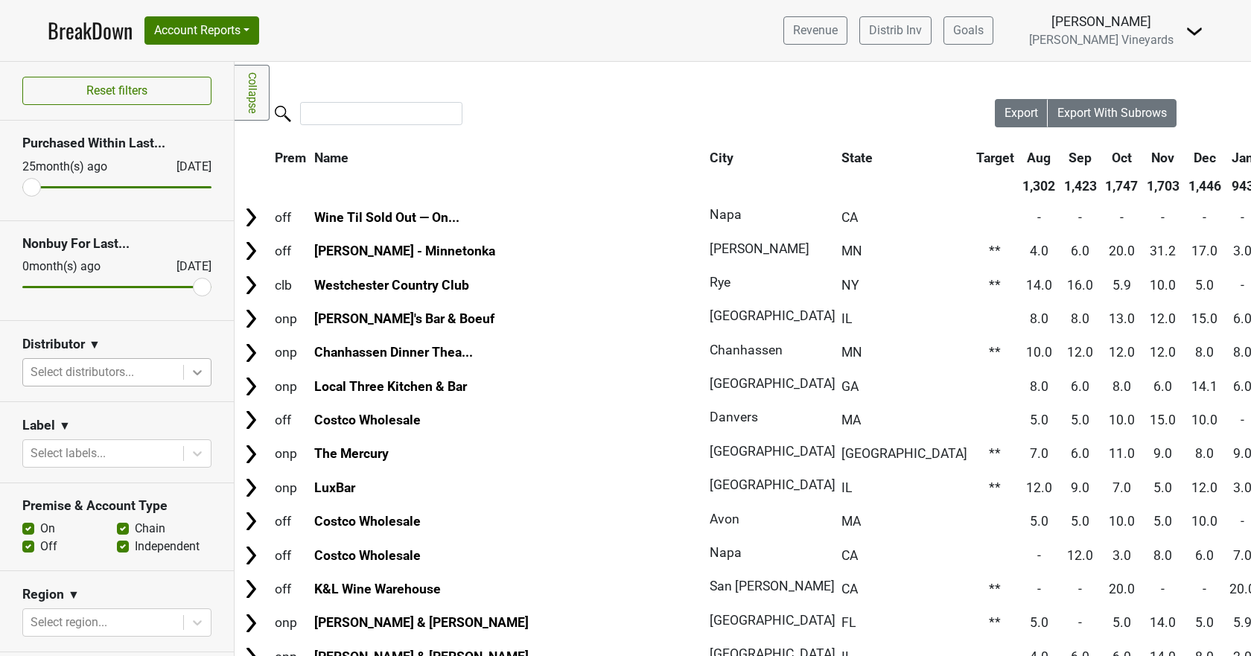
click at [194, 374] on div at bounding box center [197, 372] width 27 height 27
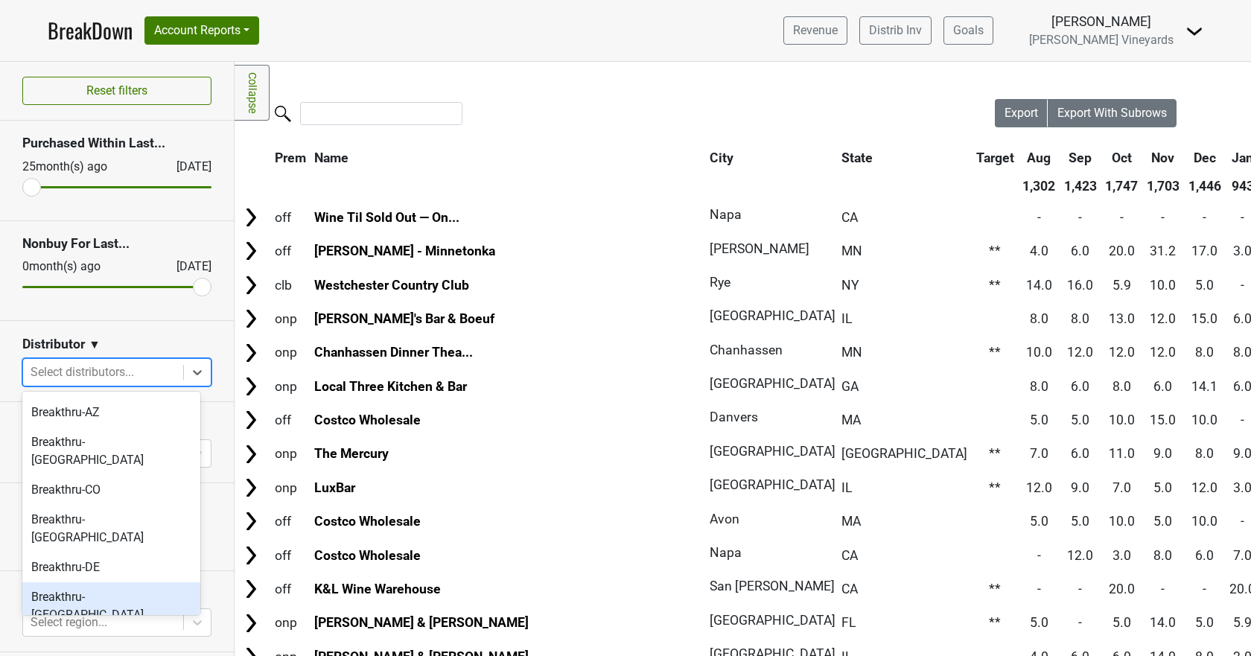
click at [102, 582] on div "Breakthru-[GEOGRAPHIC_DATA]" at bounding box center [111, 606] width 178 height 48
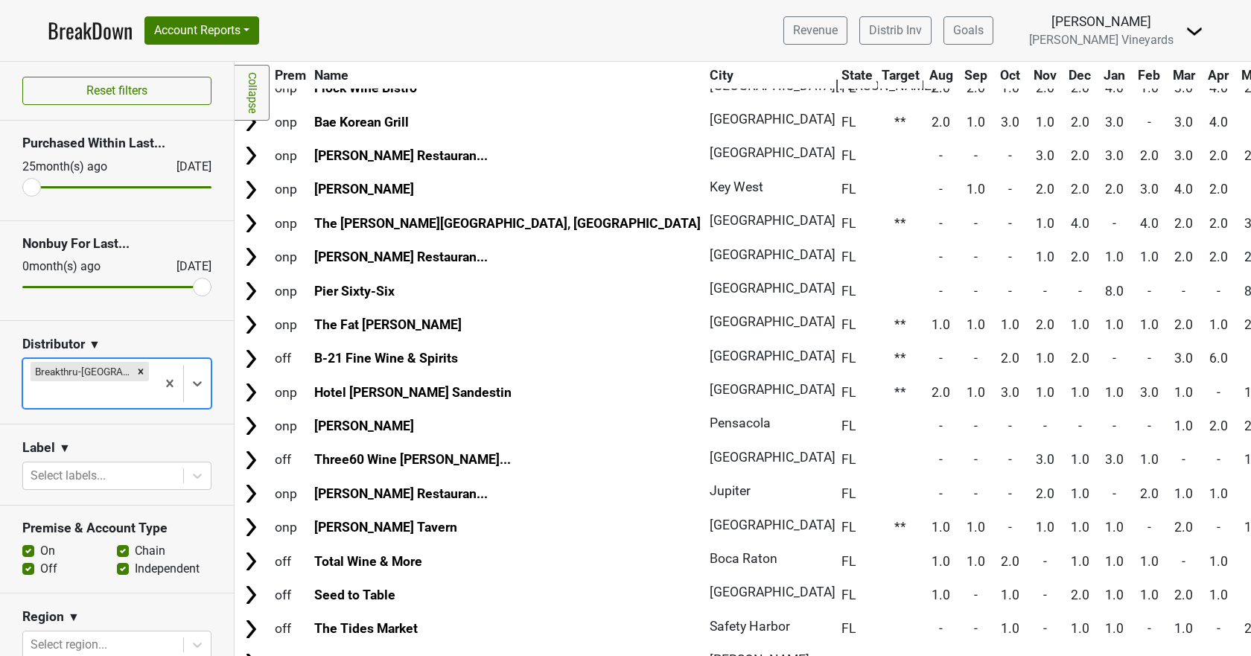
scroll to position [0, 0]
